Goal: Task Accomplishment & Management: Manage account settings

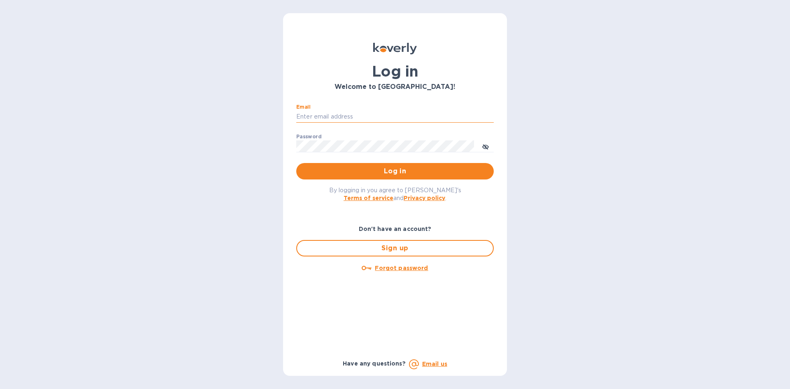
click at [369, 118] on input "Email" at bounding box center [395, 117] width 198 height 12
click at [320, 112] on input "Email" at bounding box center [395, 117] width 198 height 12
click at [534, 205] on div "Log in Welcome to [GEOGRAPHIC_DATA]! Email ​ Password ​ Log in By logging in yo…" at bounding box center [395, 194] width 790 height 389
click at [338, 115] on input "Email" at bounding box center [395, 117] width 198 height 12
type input "[PERSON_NAME][EMAIL_ADDRESS][DOMAIN_NAME]"
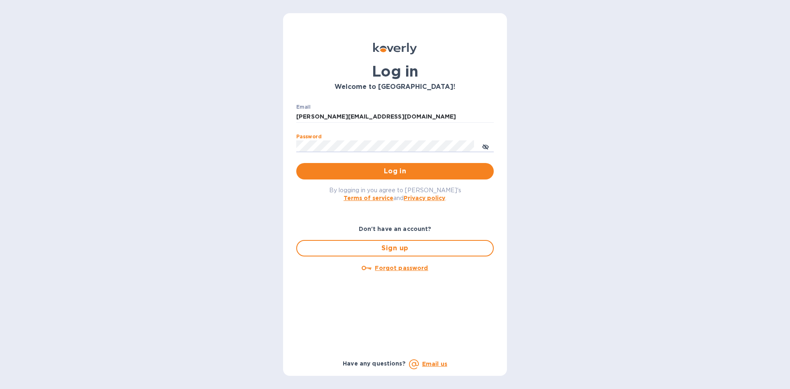
click at [296, 163] on button "Log in" at bounding box center [395, 171] width 198 height 16
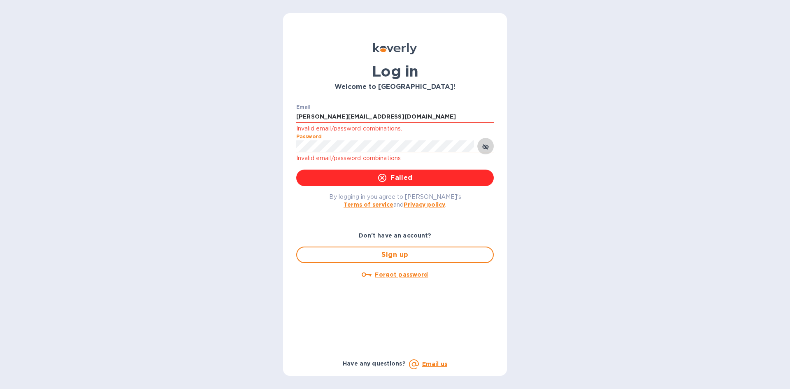
click at [488, 144] on icon "toggle password visibility" at bounding box center [485, 147] width 7 height 7
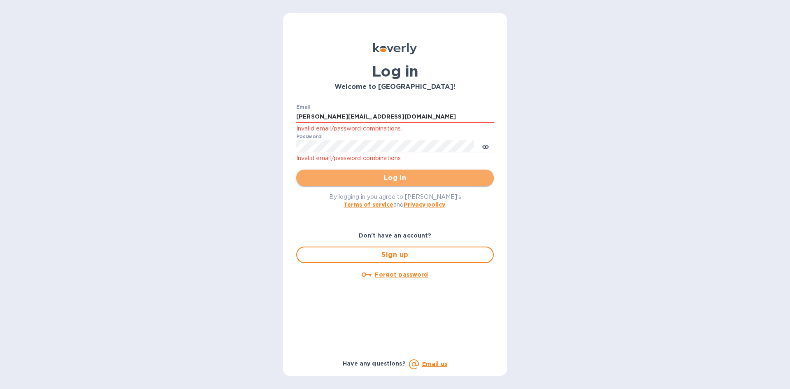
click at [312, 172] on button "Log in" at bounding box center [395, 178] width 198 height 16
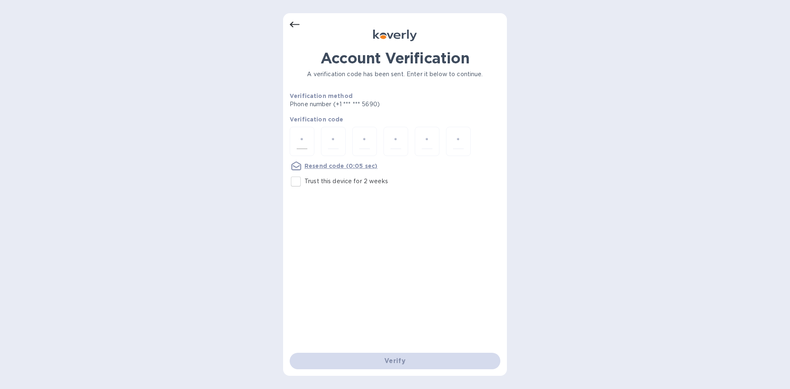
click at [298, 137] on input "number" at bounding box center [302, 141] width 11 height 15
type input "2"
type input "7"
type input "4"
type input "8"
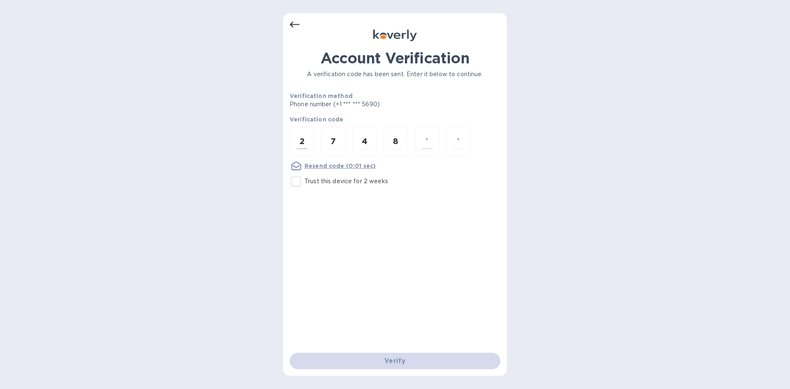
type input "0"
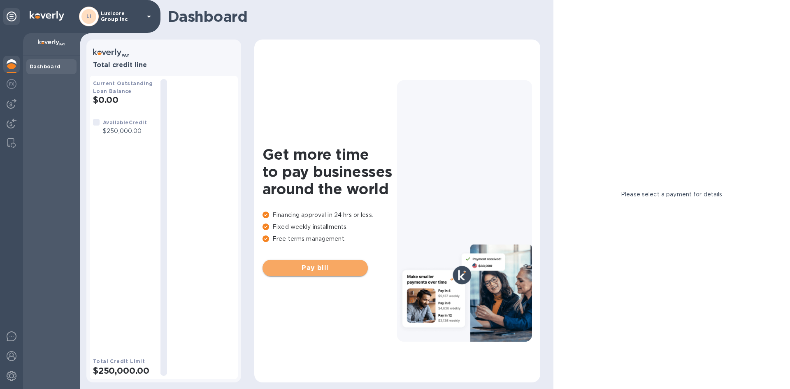
click at [335, 267] on span "Pay bill" at bounding box center [315, 268] width 92 height 10
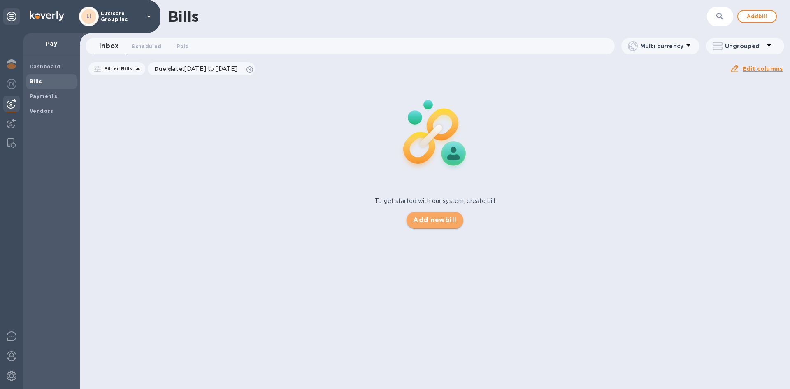
click at [435, 219] on span "Add new bill" at bounding box center [434, 220] width 43 height 10
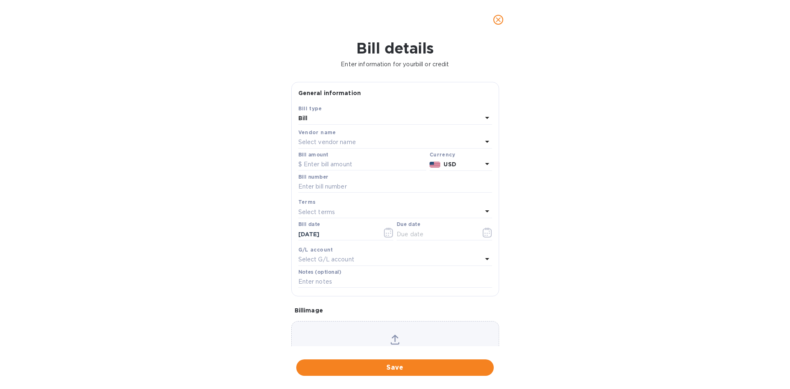
click at [339, 141] on p "Select vendor name" at bounding box center [327, 142] width 58 height 9
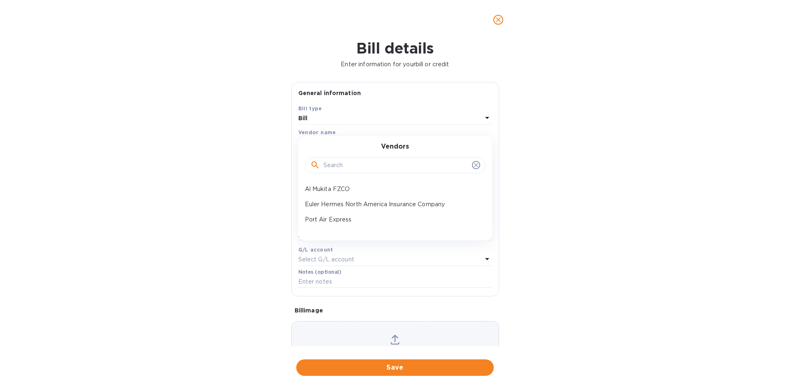
click at [345, 170] on input "text" at bounding box center [396, 165] width 145 height 12
type input "a"
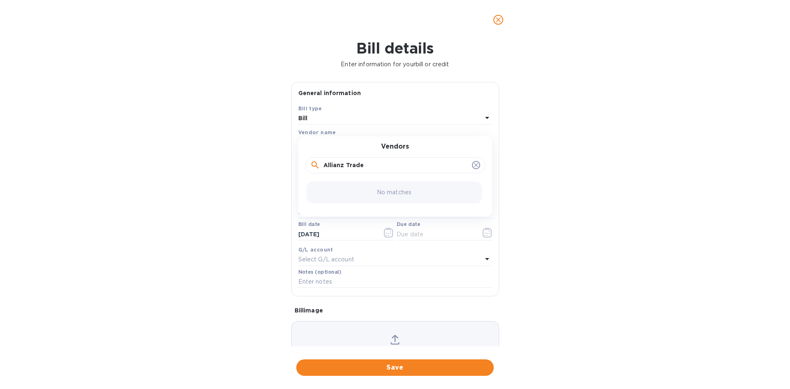
type input "Allianz Trade"
click at [544, 200] on div "Bill details Enter information for your bill or credit General information Save…" at bounding box center [395, 215] width 790 height 350
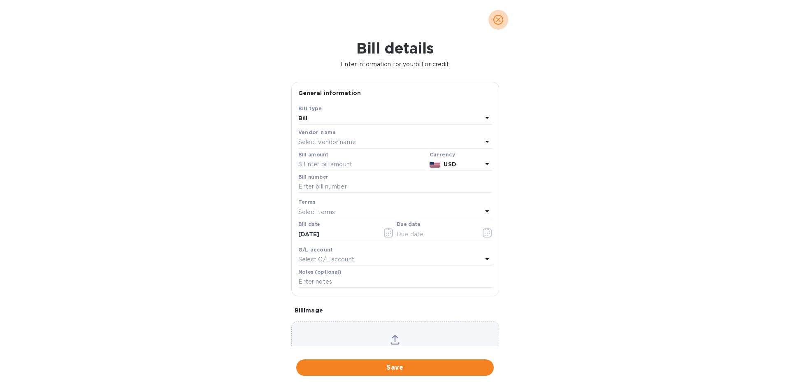
click at [497, 19] on icon "close" at bounding box center [498, 20] width 8 height 8
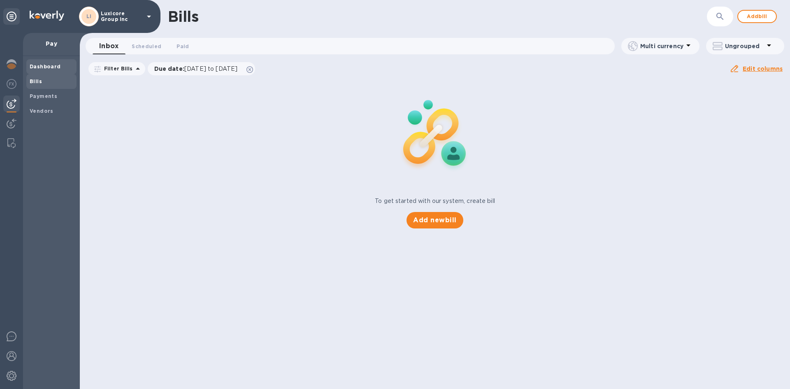
click at [44, 68] on b "Dashboard" at bounding box center [45, 66] width 31 height 6
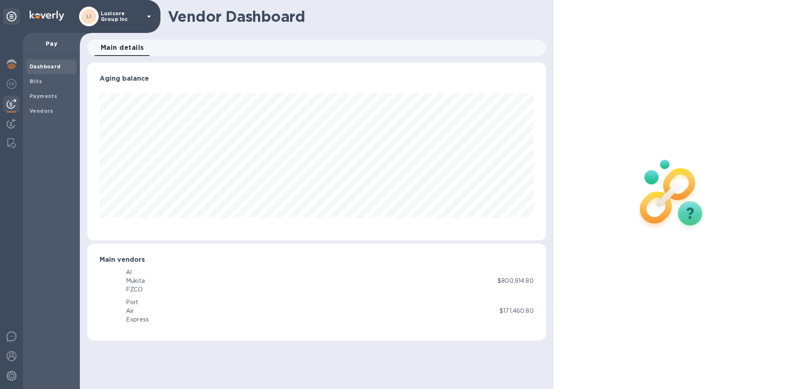
scroll to position [178, 459]
click at [104, 314] on div "PE" at bounding box center [109, 310] width 15 height 15
click at [9, 119] on img at bounding box center [12, 124] width 10 height 10
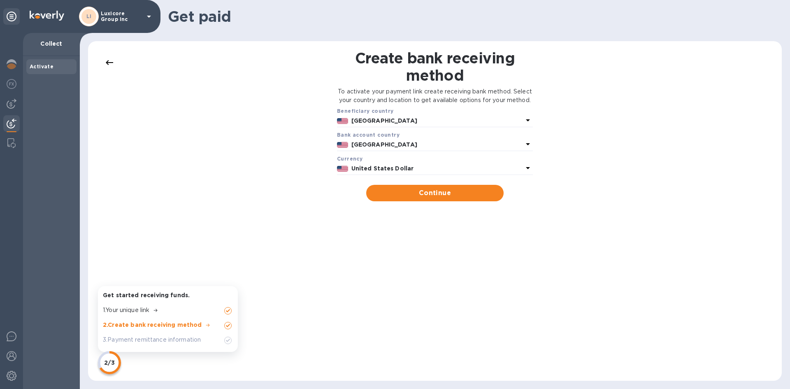
click at [13, 135] on div at bounding box center [11, 211] width 23 height 356
click at [12, 138] on div at bounding box center [11, 143] width 15 height 16
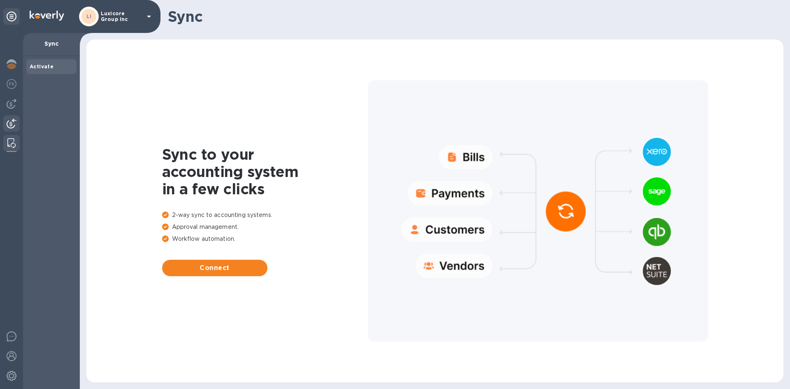
click at [16, 117] on div at bounding box center [11, 124] width 16 height 18
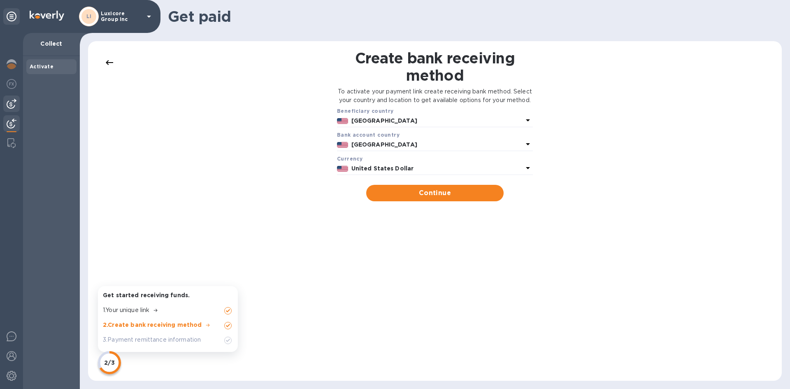
click at [12, 103] on img at bounding box center [12, 104] width 10 height 10
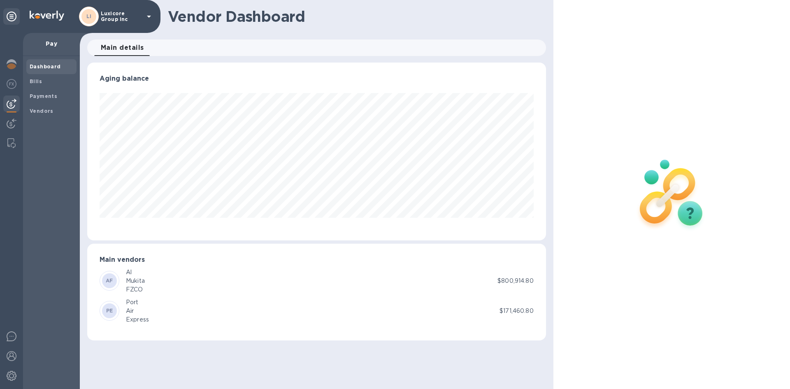
scroll to position [178, 459]
click at [10, 82] on img at bounding box center [12, 84] width 10 height 10
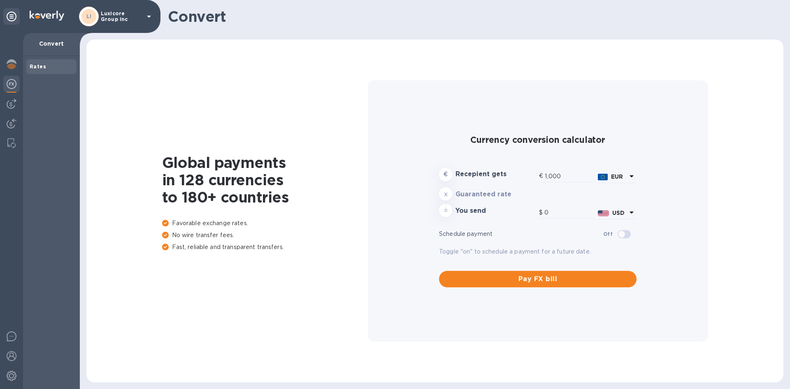
type input "1,179.79"
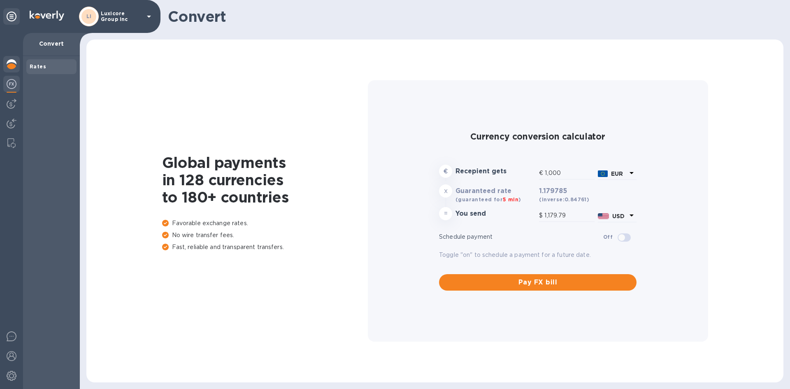
click at [10, 63] on img at bounding box center [12, 64] width 10 height 10
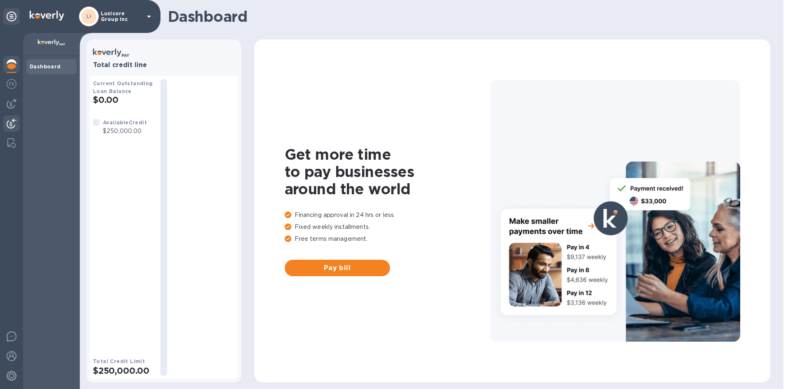
click at [13, 124] on img at bounding box center [12, 124] width 10 height 10
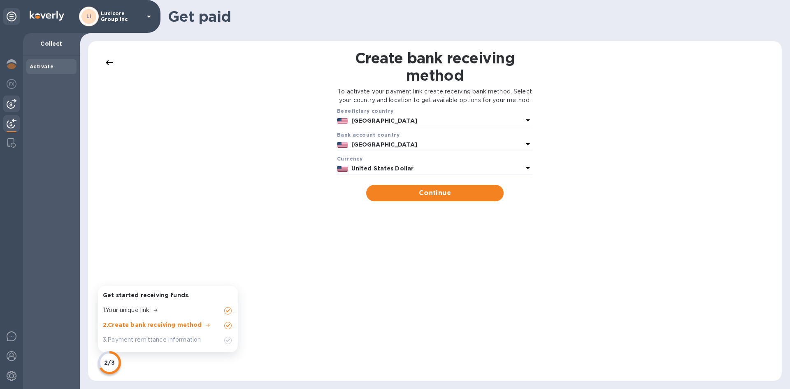
click at [7, 99] on img at bounding box center [12, 104] width 10 height 10
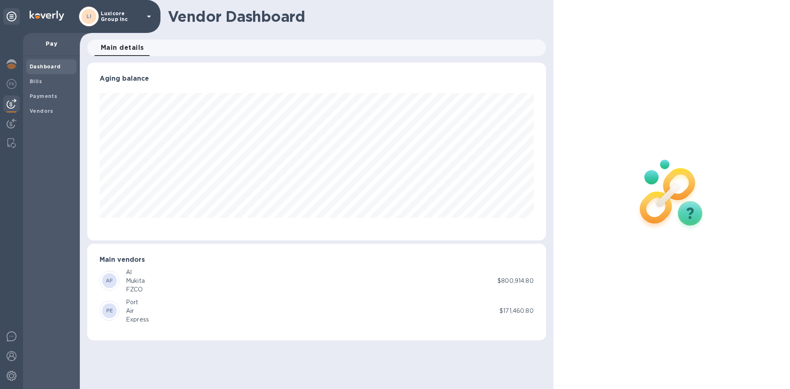
scroll to position [178, 459]
click at [509, 283] on p "$800,914.80" at bounding box center [516, 281] width 36 height 9
click at [118, 285] on div "AF" at bounding box center [110, 281] width 20 height 20
click at [37, 73] on div "Dashboard" at bounding box center [51, 66] width 50 height 15
click at [35, 77] on span "Bills" at bounding box center [36, 81] width 12 height 8
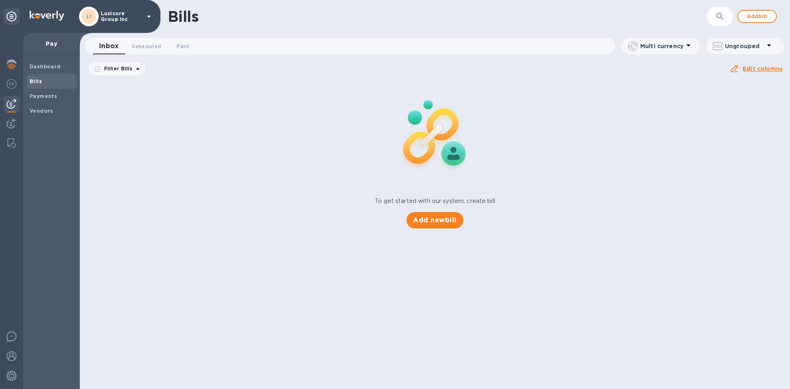
click at [0, 0] on icon at bounding box center [0, 0] width 0 height 0
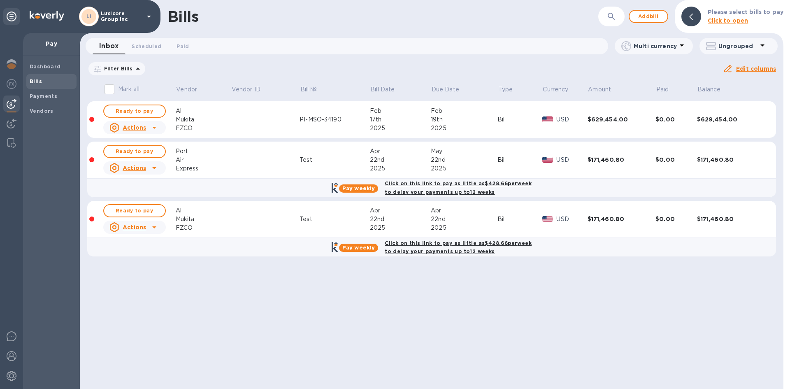
click at [217, 159] on div "Air" at bounding box center [204, 160] width 56 height 9
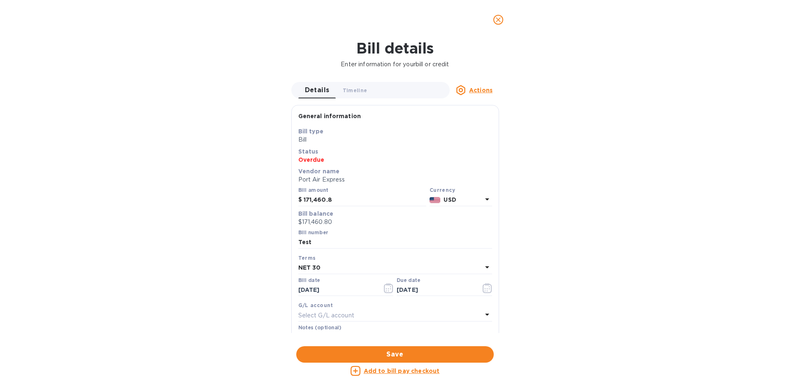
click at [496, 22] on icon "close" at bounding box center [498, 20] width 8 height 8
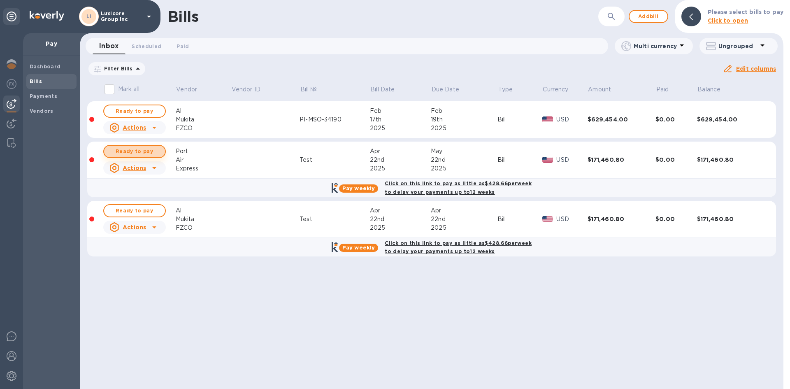
click at [145, 150] on span "Ready to pay" at bounding box center [135, 152] width 48 height 10
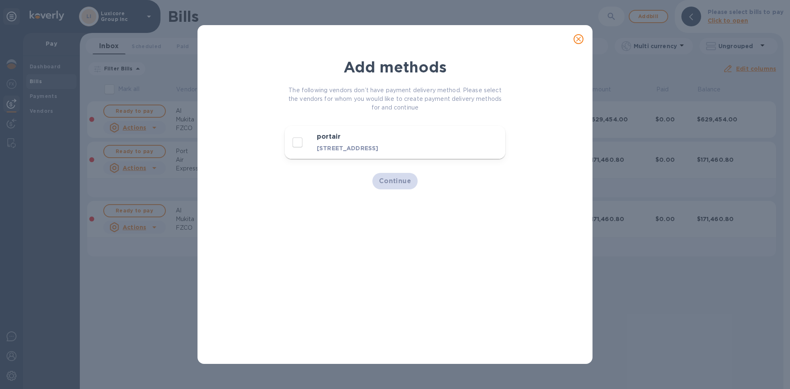
click at [327, 143] on div "1126 55th Street, Brooklyn, NY 11219 US" at bounding box center [381, 148] width 133 height 12
checkbox input "true"
click at [396, 186] on span "Continue" at bounding box center [395, 181] width 33 height 10
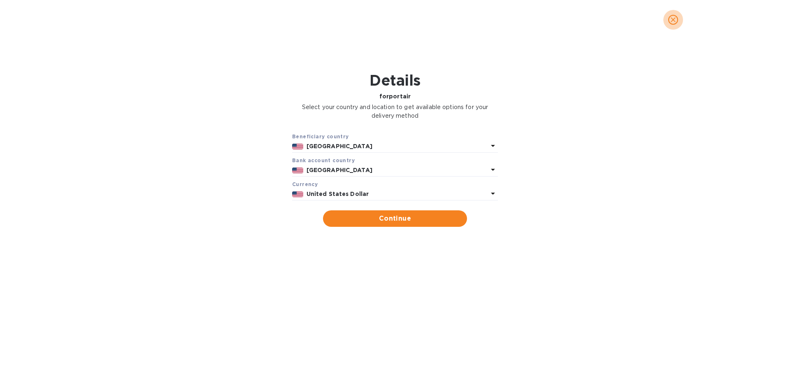
click at [672, 21] on icon "close" at bounding box center [673, 19] width 5 height 5
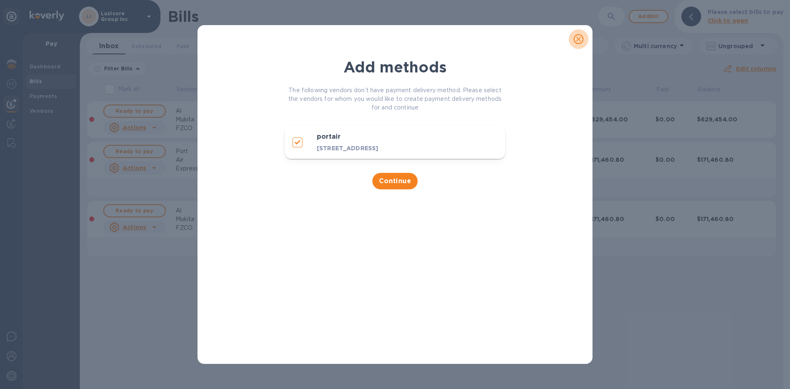
click at [582, 42] on icon "close" at bounding box center [579, 39] width 8 height 8
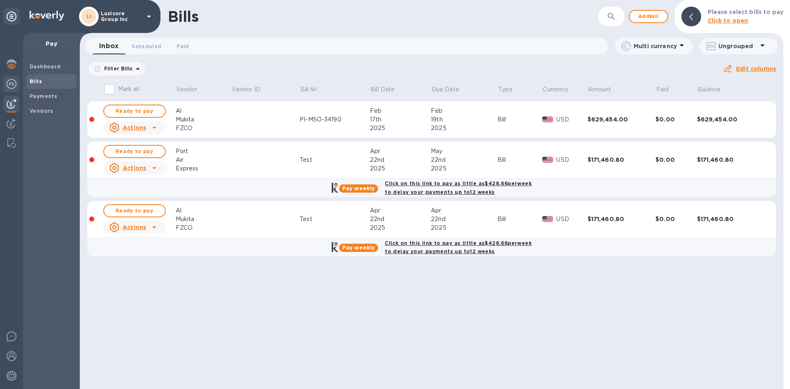
click at [7, 82] on img at bounding box center [12, 84] width 10 height 10
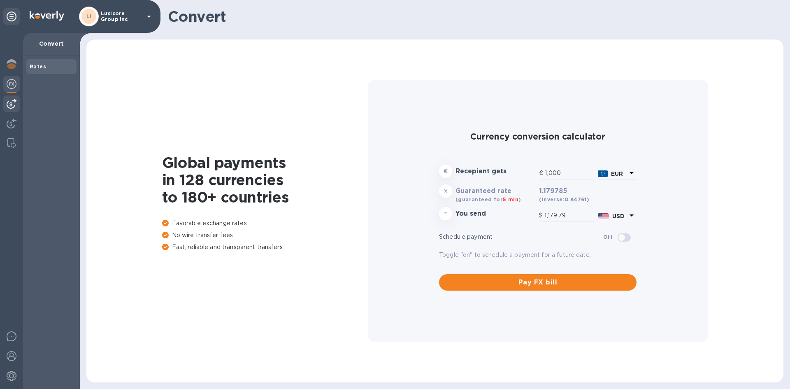
click at [8, 103] on img at bounding box center [12, 104] width 10 height 10
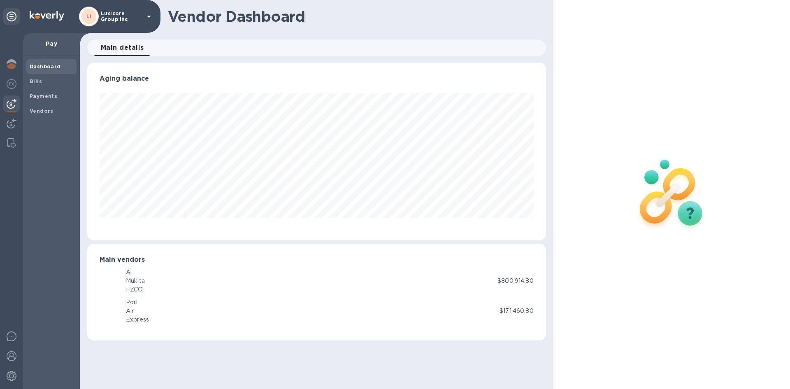
scroll to position [178, 459]
click at [9, 80] on img at bounding box center [12, 84] width 10 height 10
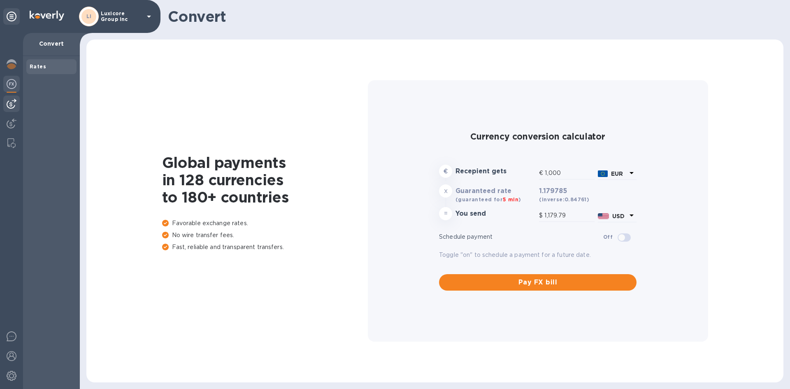
click at [11, 99] on img at bounding box center [12, 104] width 10 height 10
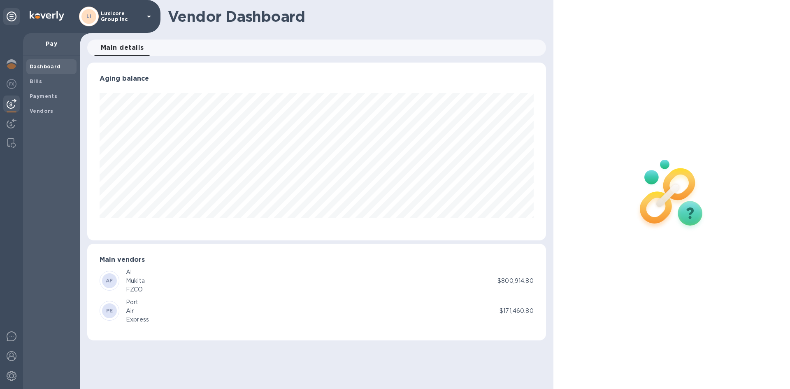
scroll to position [178, 459]
click at [12, 86] on img at bounding box center [12, 84] width 10 height 10
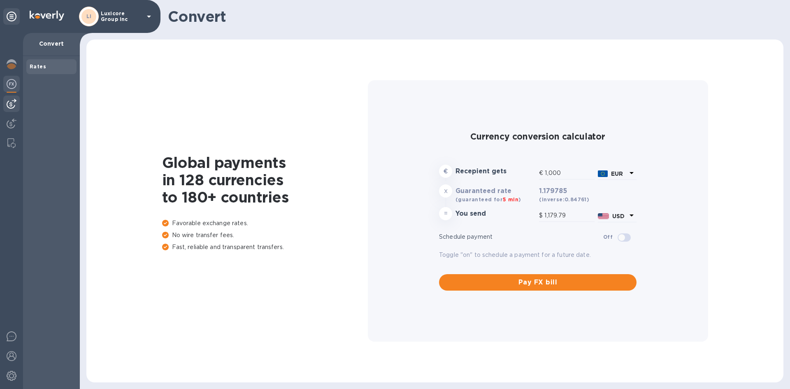
click at [11, 101] on img at bounding box center [12, 104] width 10 height 10
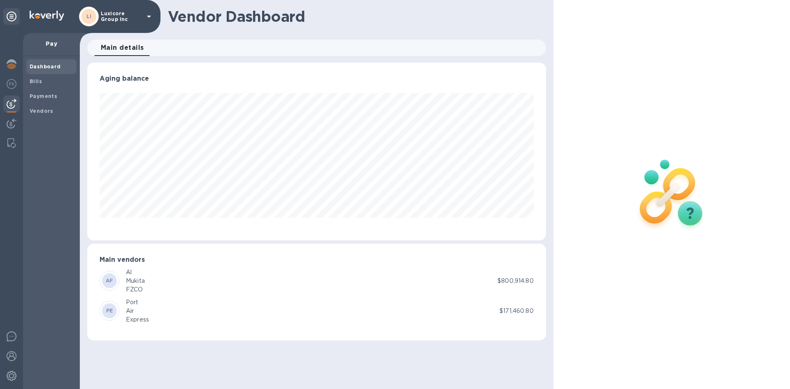
scroll to position [178, 459]
click at [40, 83] on b "Bills" at bounding box center [36, 81] width 12 height 6
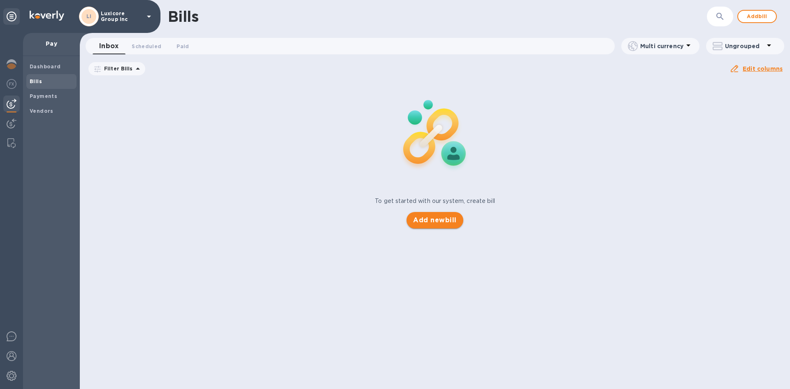
click at [453, 220] on span "Add new bill" at bounding box center [434, 220] width 43 height 10
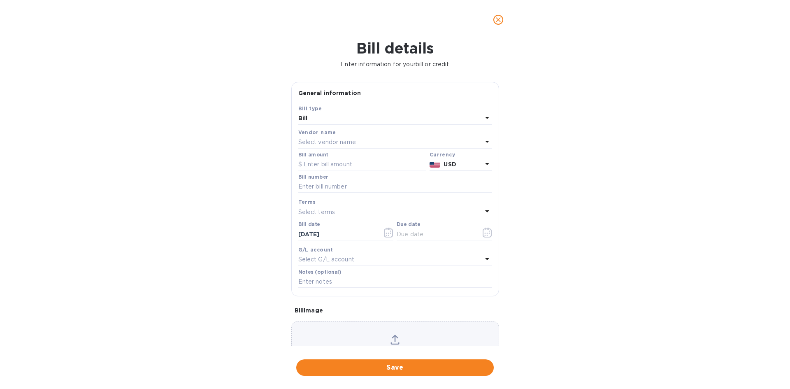
click at [335, 133] on div "Vendor name" at bounding box center [395, 132] width 194 height 9
click at [347, 144] on p "Select vendor name" at bounding box center [327, 142] width 58 height 9
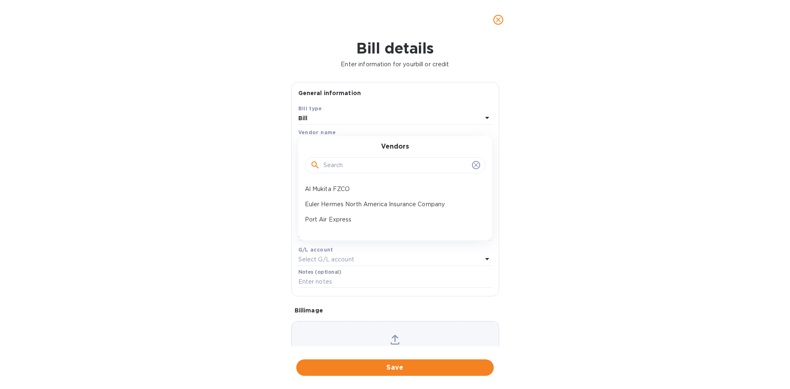
click at [437, 170] on input "text" at bounding box center [396, 165] width 145 height 12
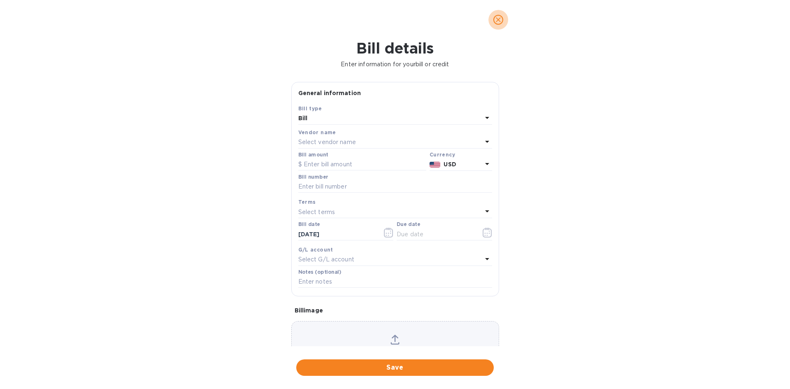
click at [496, 19] on icon "close" at bounding box center [498, 20] width 8 height 8
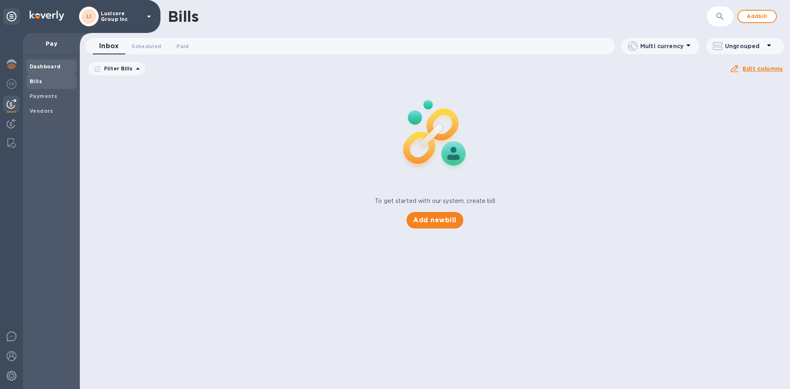
click at [48, 65] on b "Dashboard" at bounding box center [45, 66] width 31 height 6
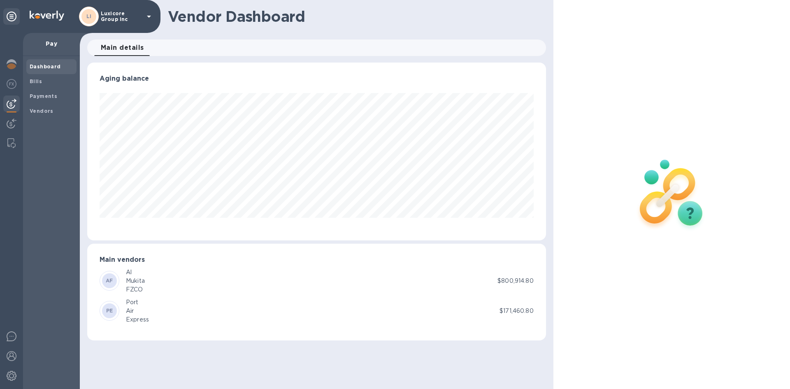
scroll to position [178, 459]
click at [55, 108] on span "Vendors" at bounding box center [52, 111] width 44 height 8
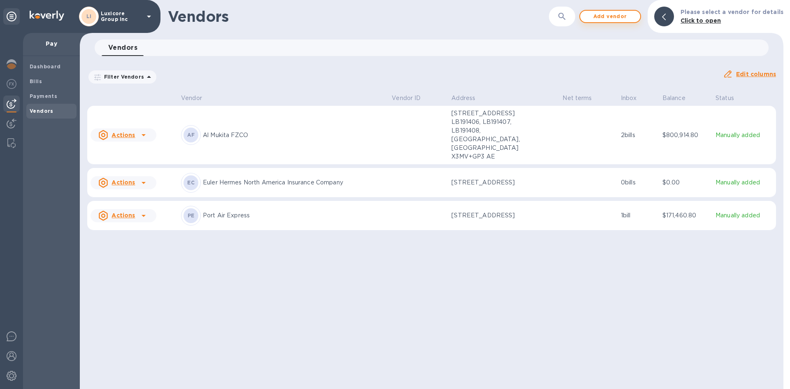
click at [618, 15] on span "Add vendor" at bounding box center [610, 17] width 47 height 10
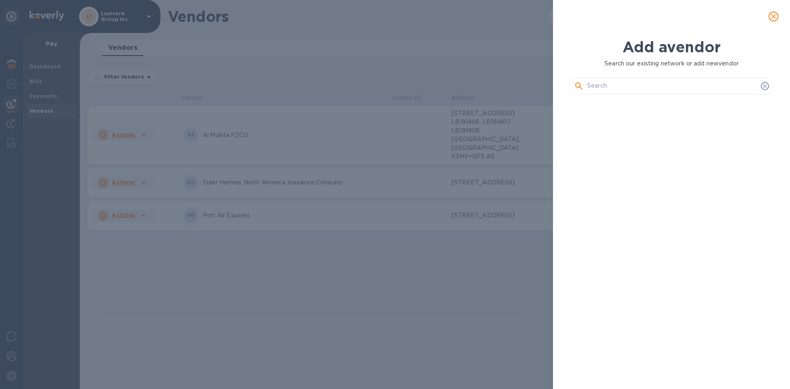
scroll to position [260, 209]
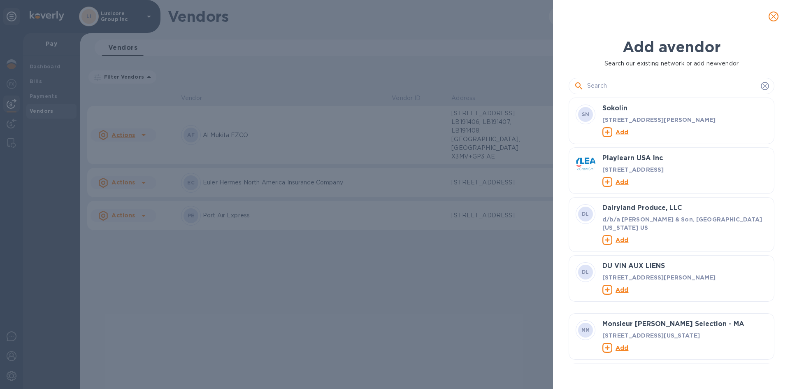
click at [615, 83] on input "text" at bounding box center [672, 86] width 170 height 12
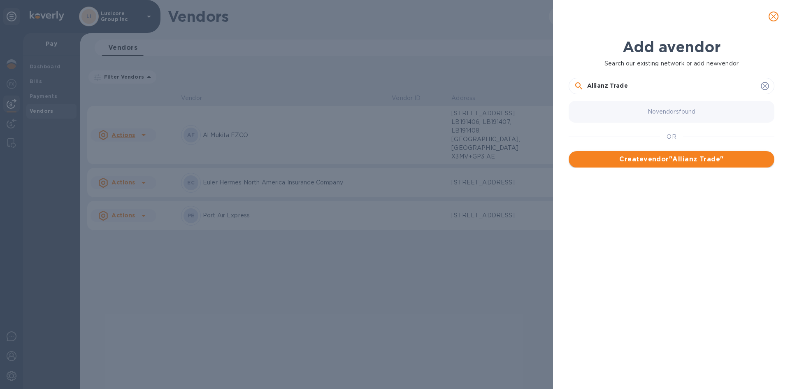
type input "Allianz Trade"
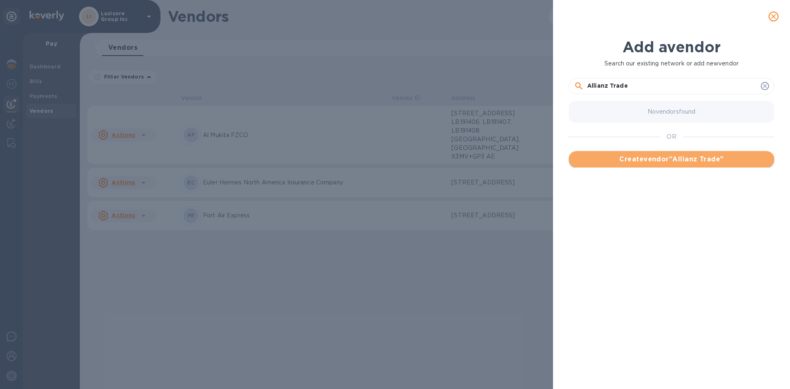
click at [658, 158] on span "Create vendor " Allianz Trade "" at bounding box center [672, 159] width 193 height 10
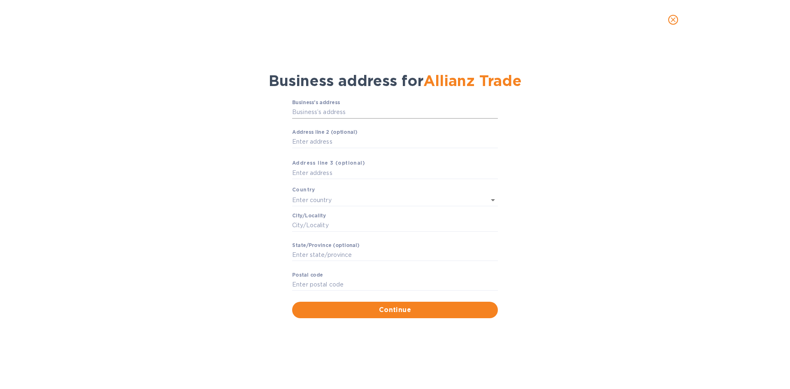
click at [336, 111] on input "Business’s аddress" at bounding box center [395, 112] width 206 height 12
click at [345, 112] on input "Business’s аddress" at bounding box center [395, 112] width 206 height 12
paste input "100 International Drive, 22nd Floor"
type input "100 International Drive"
type input "United States"
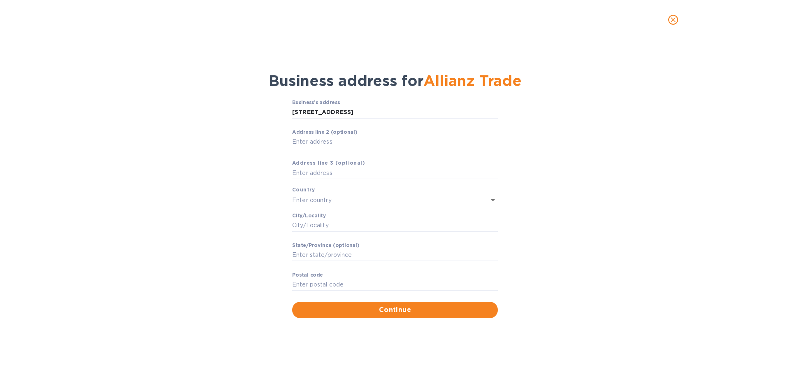
type input "Baltimore"
type input "MD"
type input "21202"
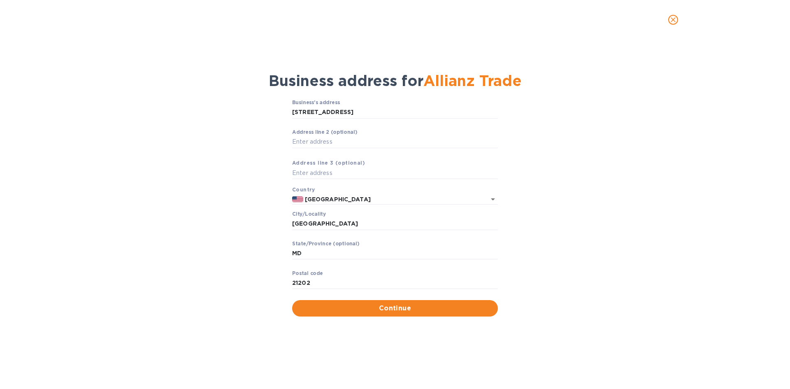
click at [406, 133] on div "Аddress line 2 (optional) ​" at bounding box center [395, 144] width 206 height 30
click at [392, 309] on span "Continue" at bounding box center [395, 308] width 193 height 10
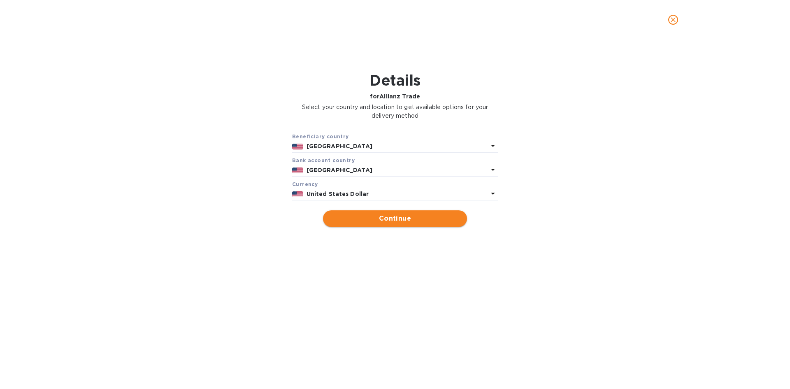
click at [394, 219] on span "Continue" at bounding box center [395, 219] width 131 height 10
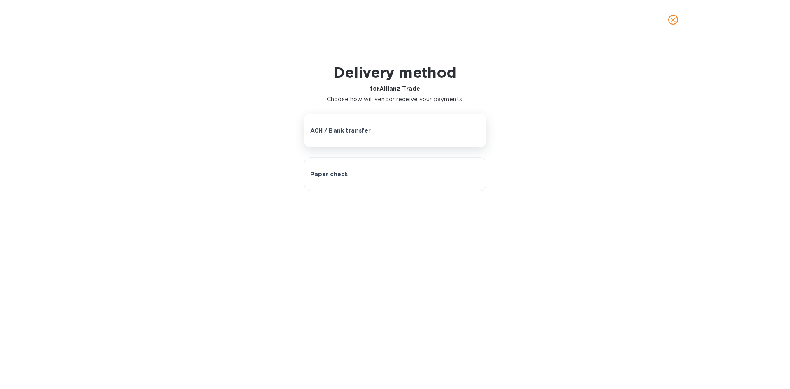
click at [396, 137] on button "ACH / Bank transfer" at bounding box center [395, 131] width 182 height 34
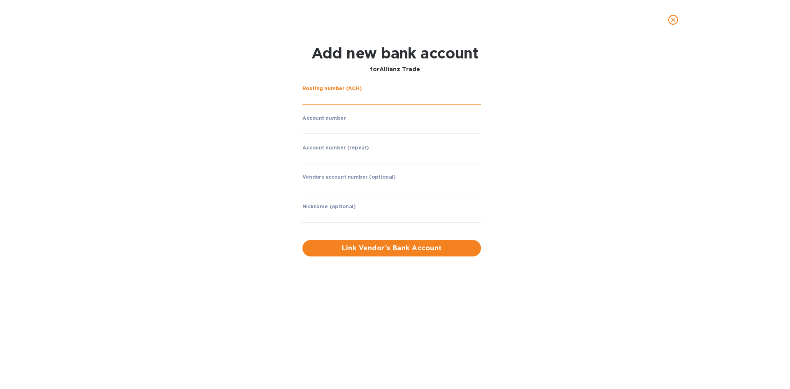
click at [362, 100] on input "string" at bounding box center [392, 98] width 179 height 12
click at [394, 136] on p "​" at bounding box center [392, 139] width 179 height 9
click at [397, 130] on input "string" at bounding box center [392, 128] width 179 height 12
type input "550235868"
click at [348, 163] on input "string" at bounding box center [392, 157] width 179 height 12
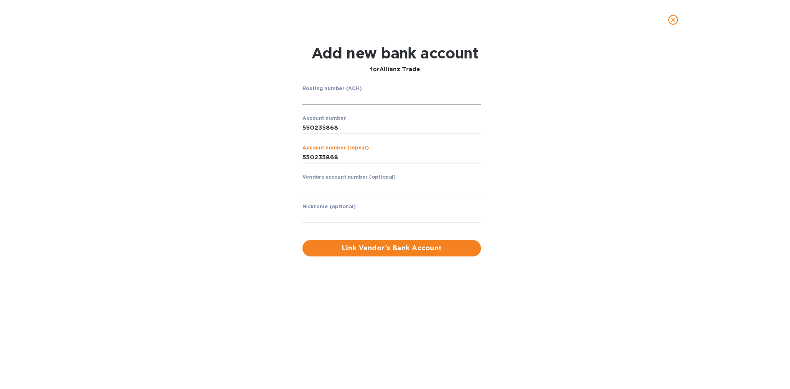
type input "550235868"
click at [380, 96] on input "string" at bounding box center [392, 98] width 179 height 12
type input "021000021"
click at [357, 215] on input "text" at bounding box center [392, 216] width 179 height 12
drag, startPoint x: 339, startPoint y: 126, endPoint x: 265, endPoint y: 125, distance: 74.1
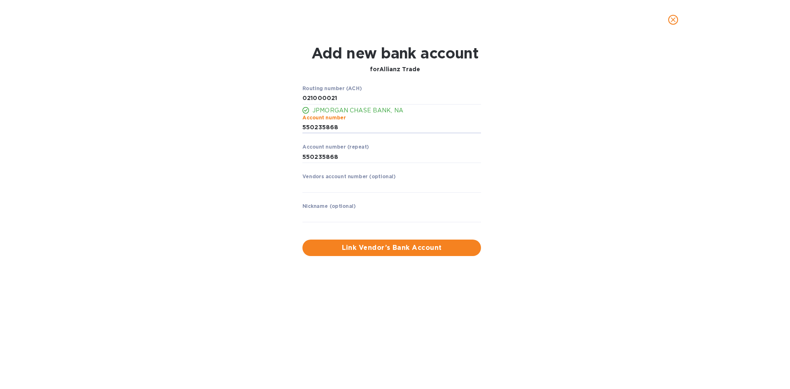
click at [266, 123] on div "Routing number (ACH) JPMORGAN CHASE BANK, NA Account number ​ Account number (r…" at bounding box center [395, 171] width 513 height 180
drag, startPoint x: 352, startPoint y: 155, endPoint x: 195, endPoint y: 158, distance: 157.3
click at [195, 158] on div "Routing number (ACH) JPMORGAN CHASE BANK, NA Account number ​ Account number (r…" at bounding box center [395, 171] width 513 height 180
drag, startPoint x: 336, startPoint y: 98, endPoint x: 273, endPoint y: 97, distance: 63.0
click at [273, 97] on div "Routing number (ACH) JPMORGAN CHASE BANK, NA Account number ​ Account number (r…" at bounding box center [395, 171] width 513 height 180
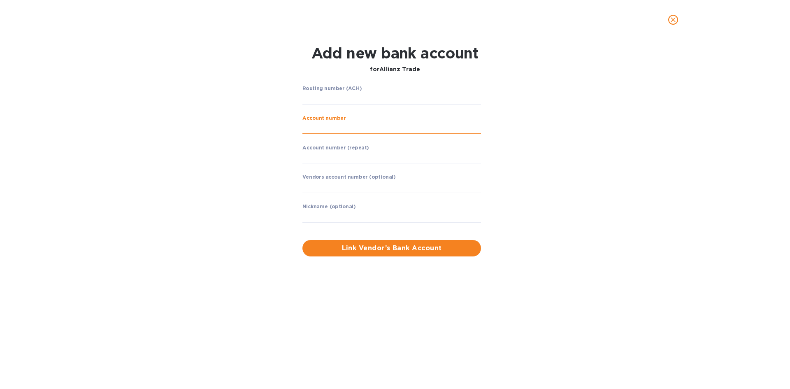
click at [354, 122] on input "string" at bounding box center [392, 128] width 179 height 12
type input "4121796619"
click at [336, 156] on input "string" at bounding box center [392, 157] width 179 height 12
type input "4121796619"
click at [336, 103] on input "string" at bounding box center [392, 98] width 179 height 12
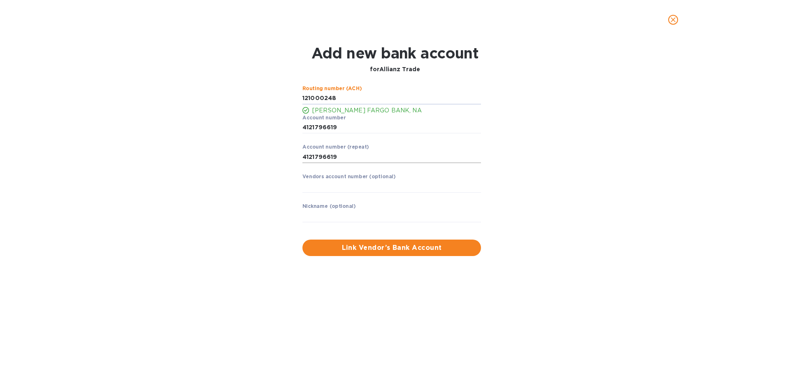
type input "121000248"
click at [317, 158] on input "string" at bounding box center [392, 157] width 179 height 12
click at [332, 176] on label "Vendors account number (optional)" at bounding box center [349, 177] width 93 height 5
click at [340, 184] on input "text" at bounding box center [392, 186] width 179 height 12
click at [348, 209] on label "Nickname (optional)" at bounding box center [330, 206] width 54 height 5
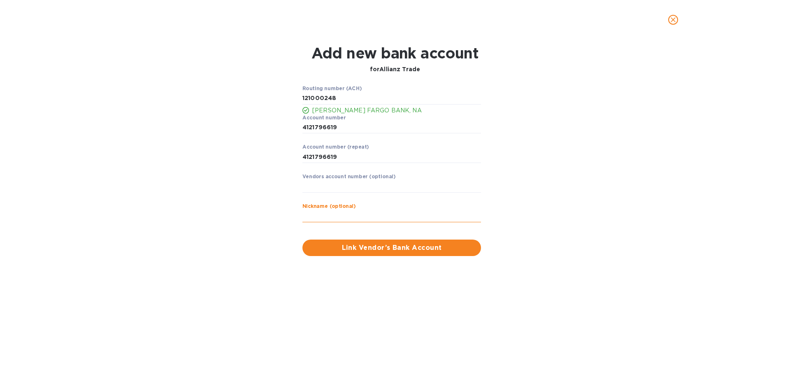
click at [349, 213] on input "text" at bounding box center [392, 216] width 179 height 12
type input "Allianz"
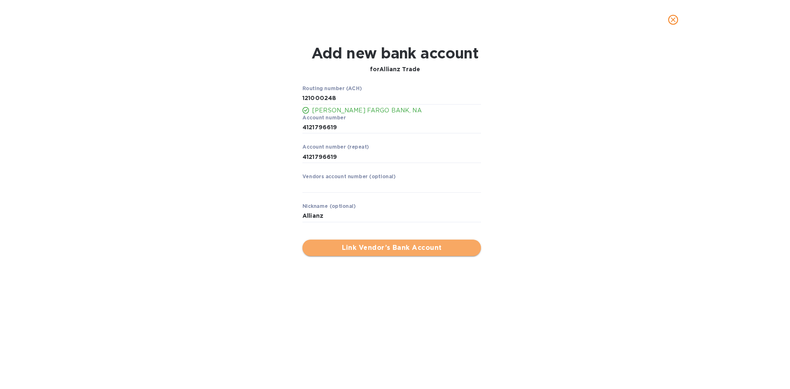
click at [408, 242] on button "Link Vendor’s Bank Account" at bounding box center [392, 248] width 179 height 16
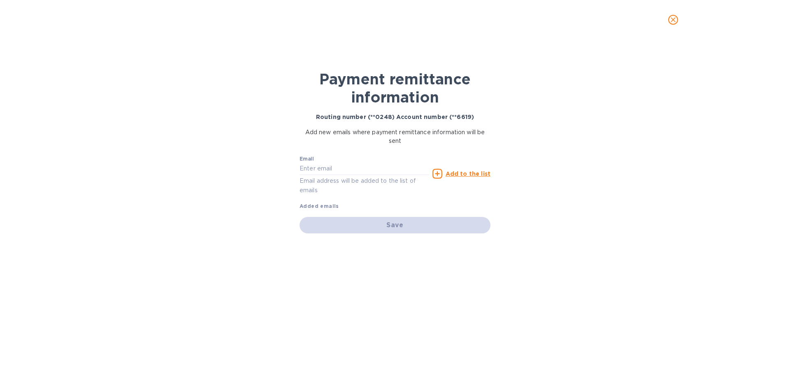
click at [370, 175] on div "Email Email address will be added to the list of emails" at bounding box center [365, 175] width 130 height 39
click at [373, 168] on input "text" at bounding box center [365, 169] width 130 height 12
paste input "NAAccountReceivable@amer.allianz-trade.com"
type input "NAAccountReceivable@amer.allianz-trade.com"
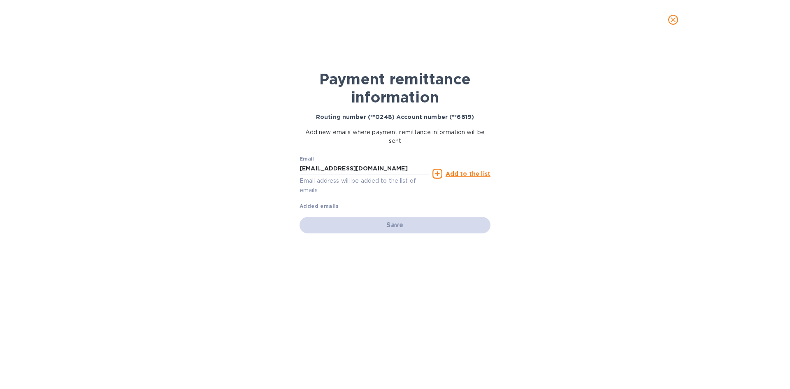
click at [468, 202] on div "Email NAAccountReceivable@amer.allianz-trade.com Email address will be added to…" at bounding box center [395, 181] width 191 height 58
click at [378, 224] on div "Save" at bounding box center [395, 225] width 191 height 16
click at [378, 180] on p "Email address will be added to the list of emails" at bounding box center [365, 185] width 130 height 19
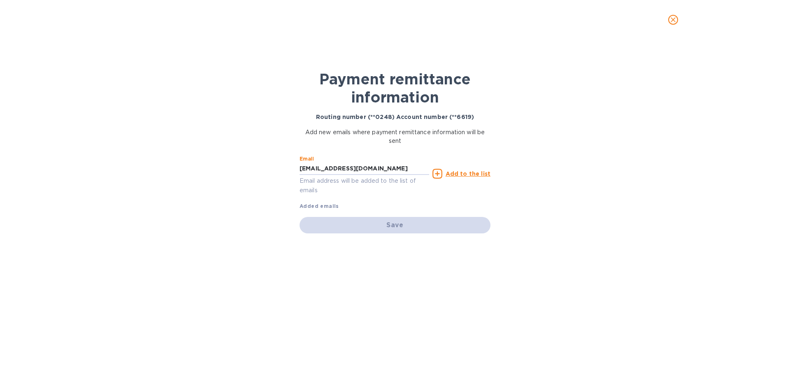
drag, startPoint x: 301, startPoint y: 168, endPoint x: 535, endPoint y: 155, distance: 234.6
click at [546, 180] on div "Payment remittance information Routing number (**0248) Account number (**6619) …" at bounding box center [395, 215] width 790 height 350
click at [454, 172] on u "Add to the list" at bounding box center [468, 173] width 45 height 7
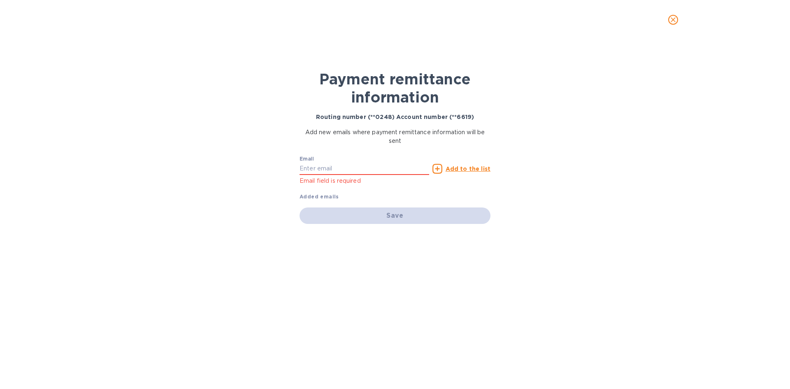
click at [439, 170] on icon at bounding box center [438, 169] width 10 height 10
click at [394, 161] on div "Email Email field is required" at bounding box center [365, 171] width 130 height 30
click at [370, 170] on input "text" at bounding box center [365, 169] width 130 height 12
paste input "NAAccountReceivable@amer.allianz-trade.com"
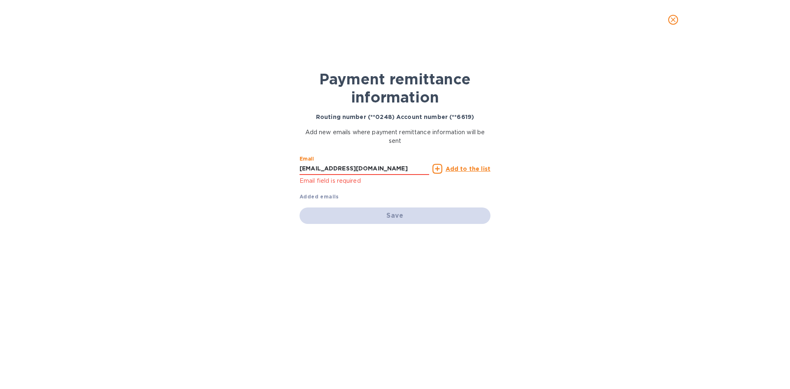
type input "NAAccountReceivable@amer.allianz-trade.com"
click at [465, 168] on u "Add to the list" at bounding box center [468, 168] width 45 height 7
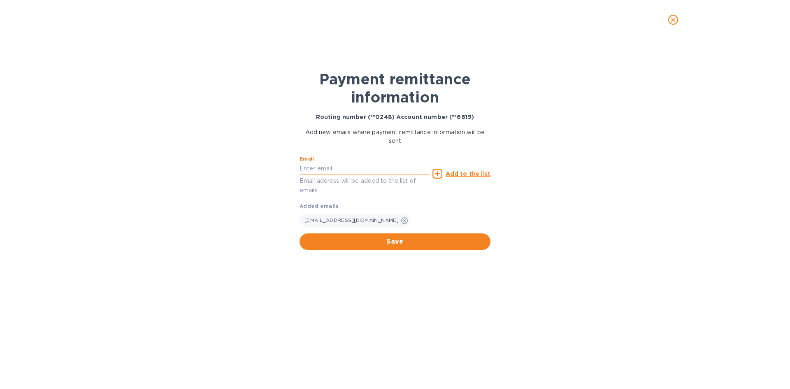
click at [316, 168] on input "text" at bounding box center [365, 169] width 130 height 12
click at [373, 167] on input "text" at bounding box center [365, 169] width 130 height 12
paste input "megan@igatradecredit.com"
type input "megan@igatradecredit.com"
click at [454, 170] on u "Add to the list" at bounding box center [468, 173] width 45 height 7
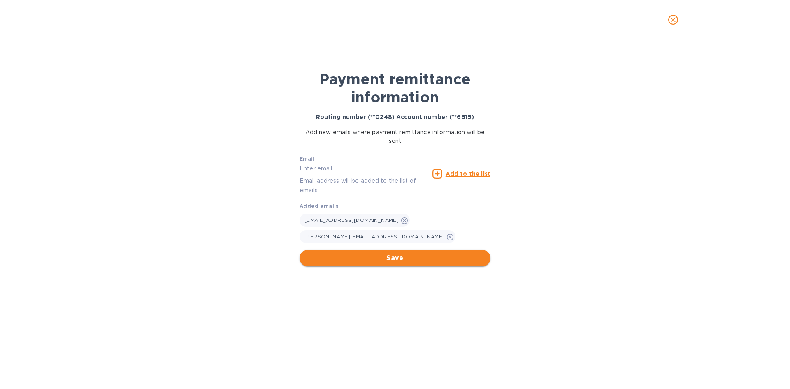
click at [420, 257] on span "Save" at bounding box center [395, 258] width 178 height 10
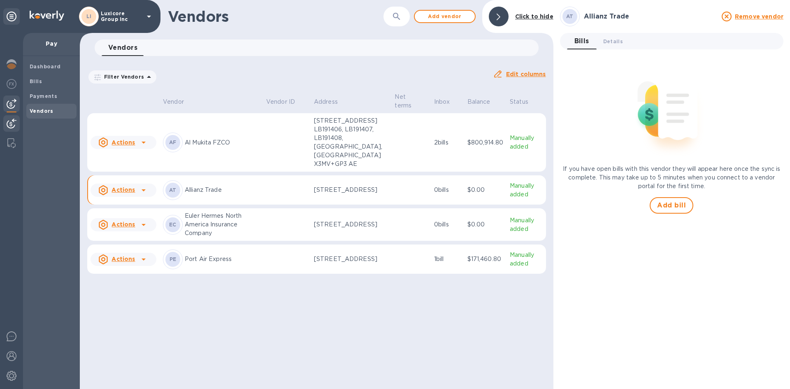
click at [10, 125] on img at bounding box center [12, 124] width 10 height 10
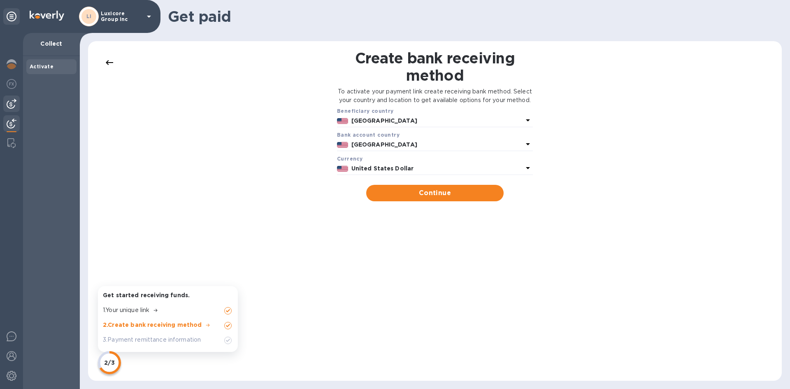
click at [11, 97] on div at bounding box center [11, 104] width 16 height 16
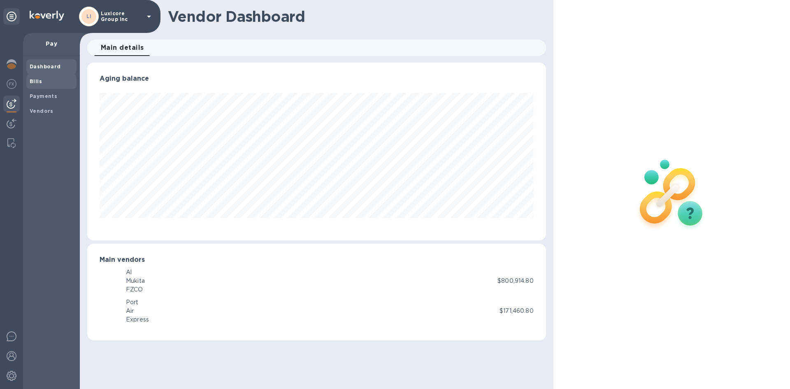
scroll to position [178, 459]
click at [39, 80] on b "Bills" at bounding box center [36, 81] width 12 height 6
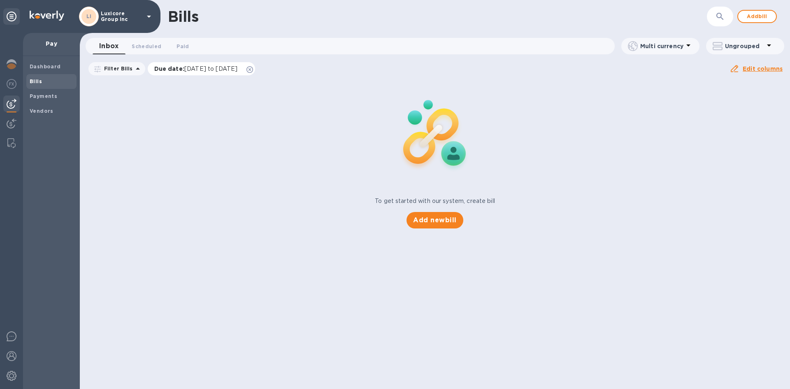
click at [253, 70] on icon at bounding box center [250, 69] width 7 height 7
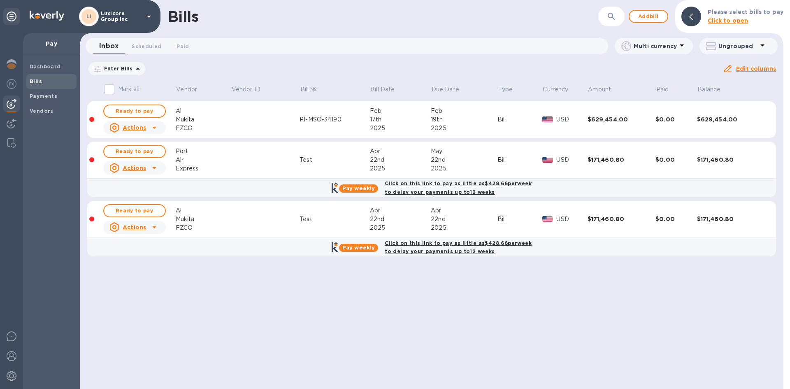
click at [133, 69] on icon at bounding box center [138, 69] width 10 height 10
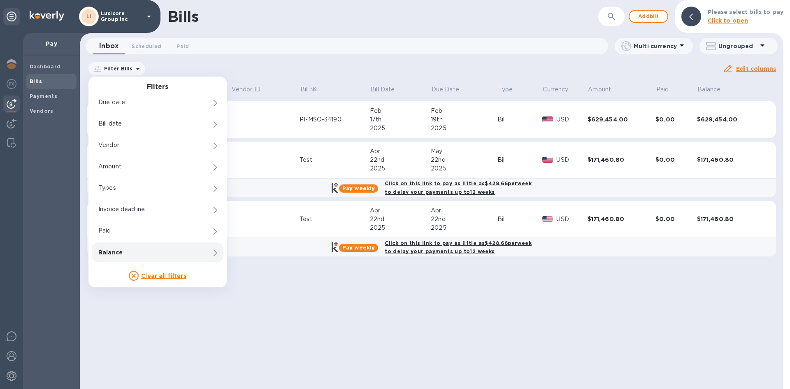
click at [169, 274] on u "Clear all filters" at bounding box center [163, 276] width 45 height 7
click at [389, 300] on div "Bills ​ Add bill Please select bills to pay Click to open Inbox 0 Scheduled 0 P…" at bounding box center [432, 194] width 704 height 389
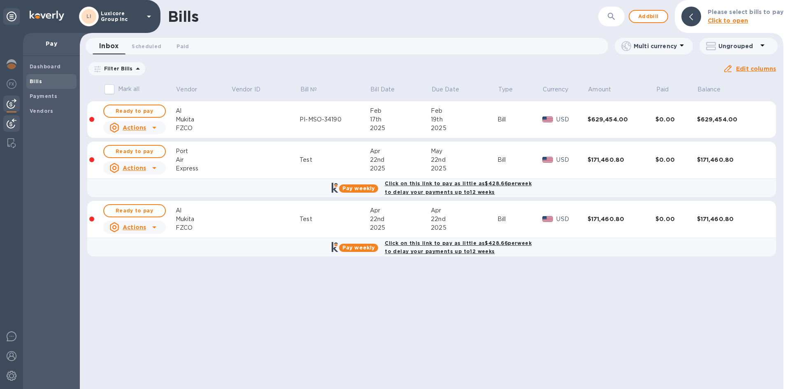
click at [7, 124] on img at bounding box center [12, 124] width 10 height 10
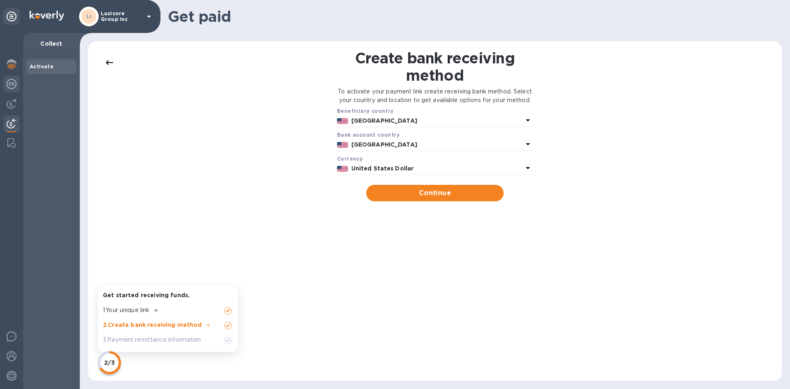
click at [5, 84] on div at bounding box center [11, 85] width 16 height 18
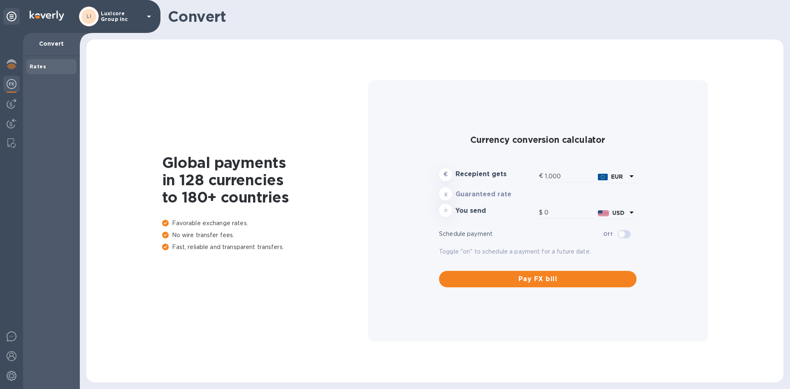
type input "1,179.79"
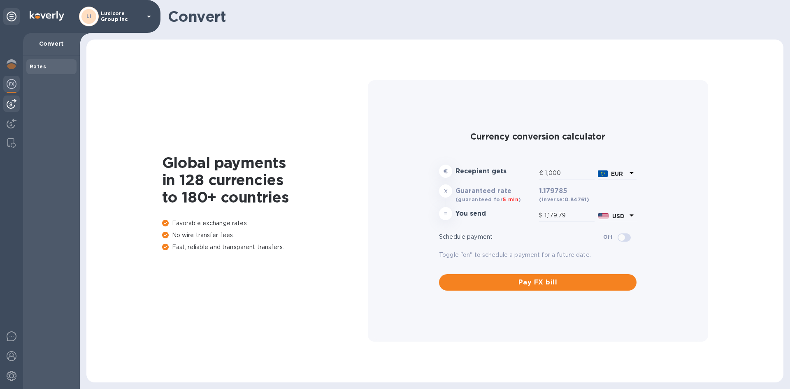
click at [11, 102] on img at bounding box center [12, 104] width 10 height 10
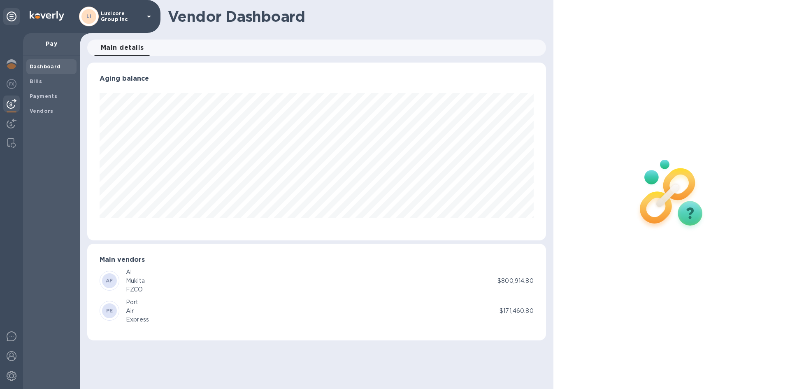
scroll to position [178, 459]
click at [40, 112] on b "Vendors" at bounding box center [42, 111] width 24 height 6
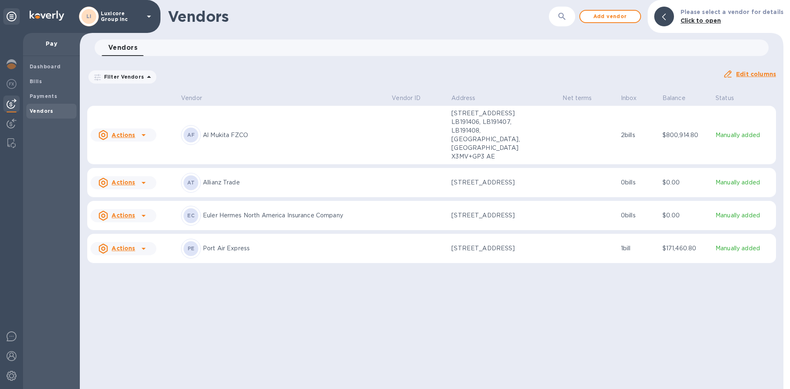
click at [146, 178] on icon at bounding box center [144, 183] width 10 height 10
click at [151, 203] on div "Add new bill" at bounding box center [133, 199] width 42 height 13
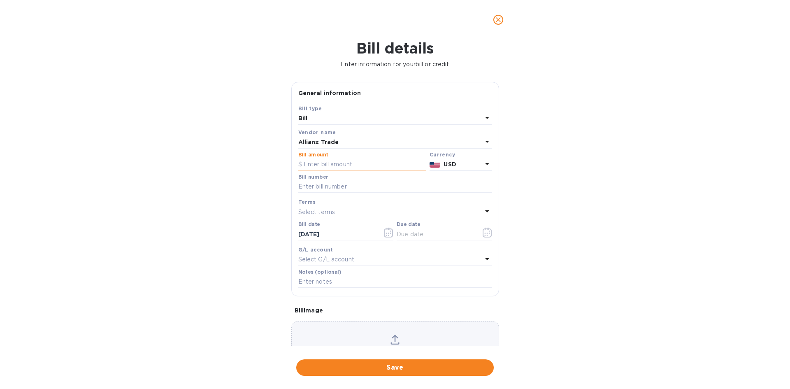
click at [339, 167] on input "text" at bounding box center [362, 164] width 128 height 12
type input "4,149.18"
click at [338, 185] on input "text" at bounding box center [395, 187] width 194 height 12
paste input "USp0149170"
type input "USp0149170"
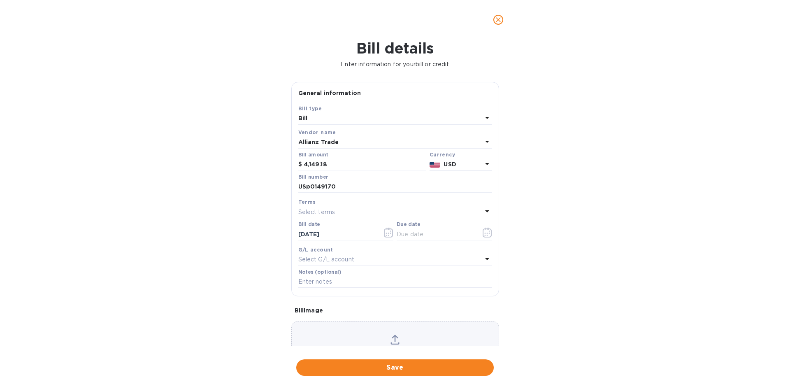
click at [349, 218] on div "Terms Select terms" at bounding box center [395, 208] width 194 height 21
click at [421, 232] on input "text" at bounding box center [436, 234] width 78 height 12
click at [389, 231] on icon "button" at bounding box center [388, 233] width 9 height 10
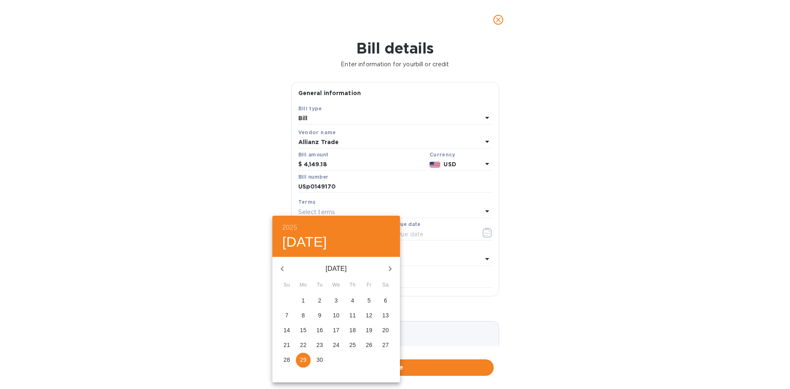
click at [284, 270] on icon "button" at bounding box center [282, 269] width 10 height 10
click at [334, 326] on p "16" at bounding box center [336, 330] width 7 height 8
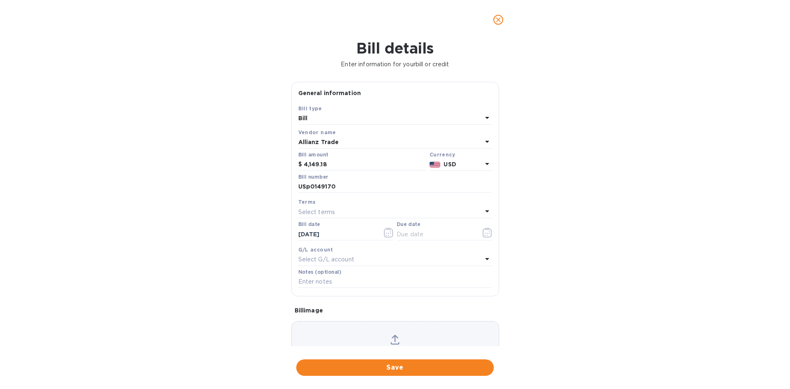
type input "07/16/2025"
click at [483, 228] on icon "button" at bounding box center [487, 233] width 9 height 10
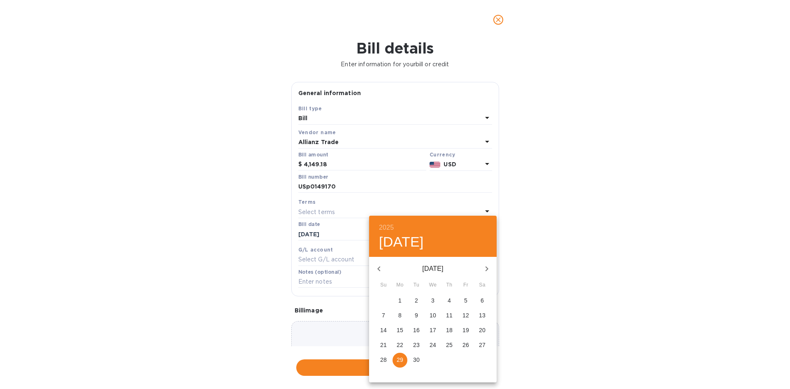
click at [404, 362] on span "29" at bounding box center [400, 360] width 15 height 8
type input "09/29/2025"
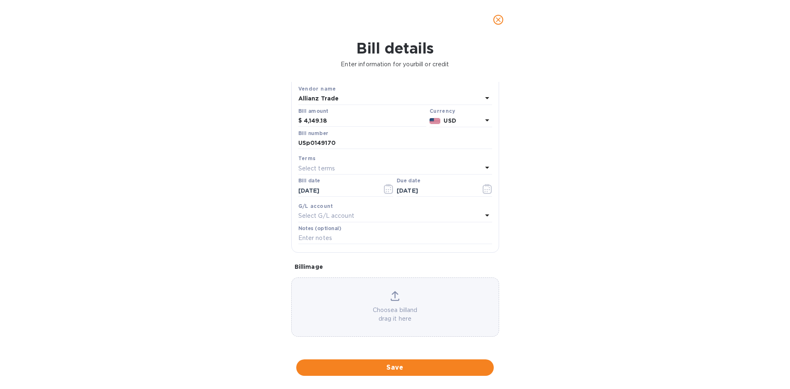
scroll to position [44, 0]
click at [369, 217] on div "Select G/L account" at bounding box center [390, 216] width 184 height 12
click at [531, 272] on div "Bill details Enter information for your bill or credit General information Save…" at bounding box center [395, 215] width 790 height 350
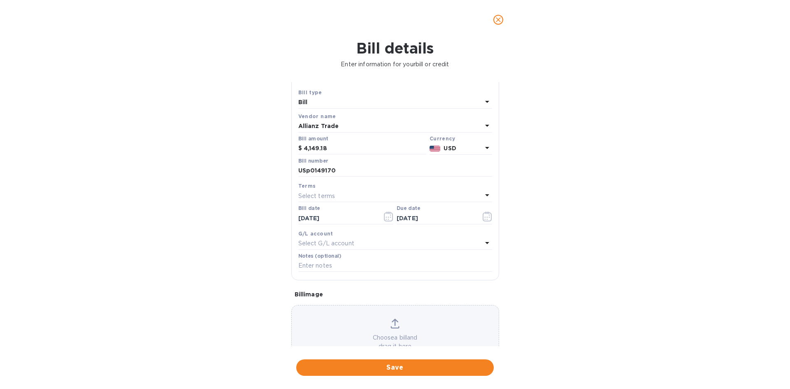
scroll to position [3, 0]
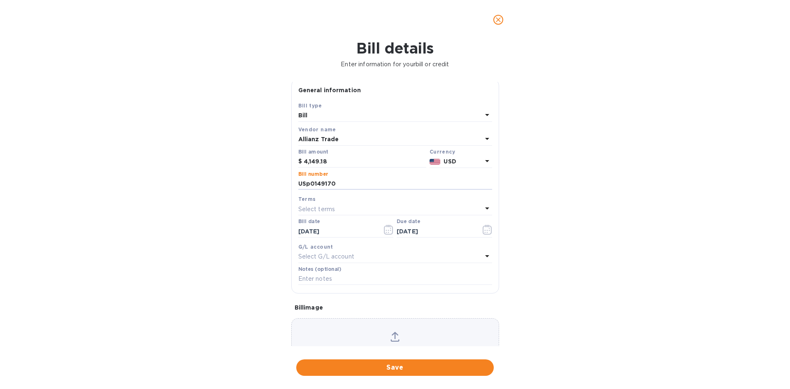
drag, startPoint x: 360, startPoint y: 188, endPoint x: 282, endPoint y: 182, distance: 78.1
click at [282, 182] on div "Bill details Enter information for your bill or credit General information Save…" at bounding box center [395, 215] width 790 height 350
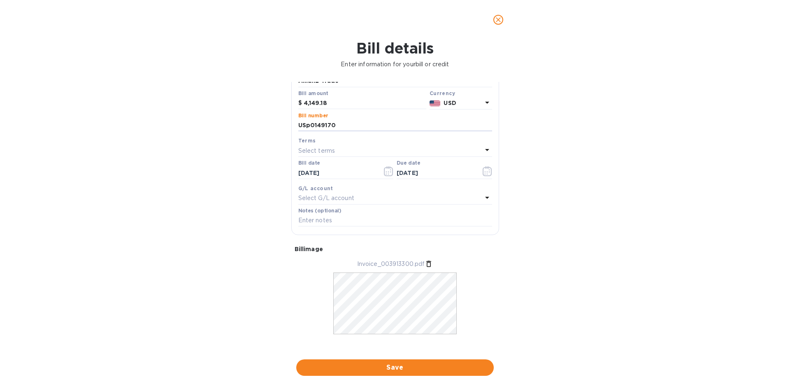
scroll to position [69, 0]
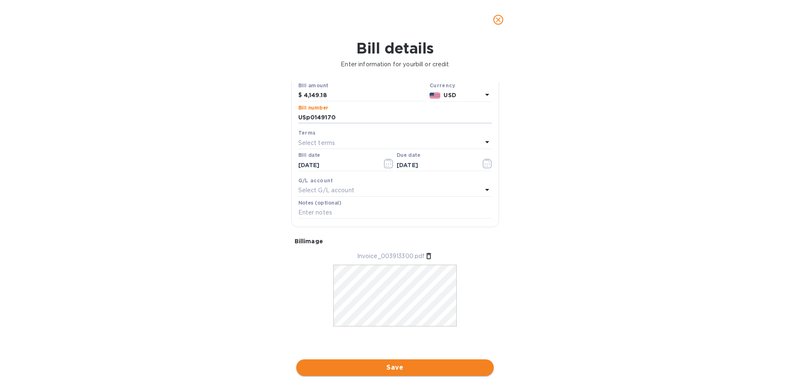
click at [449, 371] on span "Save" at bounding box center [395, 368] width 184 height 10
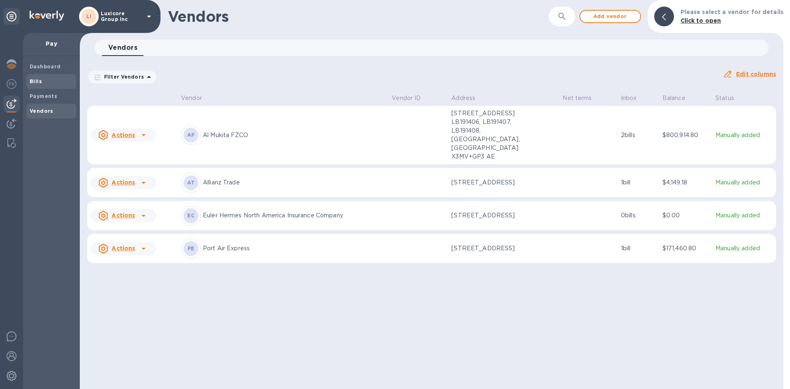
click at [44, 82] on span "Bills" at bounding box center [52, 81] width 44 height 8
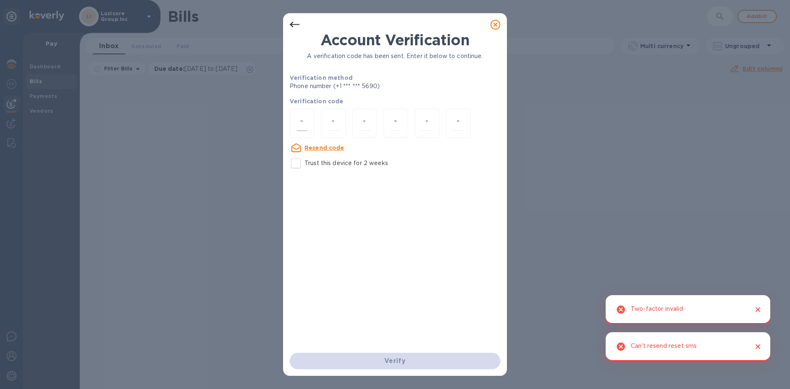
click at [305, 114] on div at bounding box center [302, 123] width 25 height 29
type input "5"
type input "1"
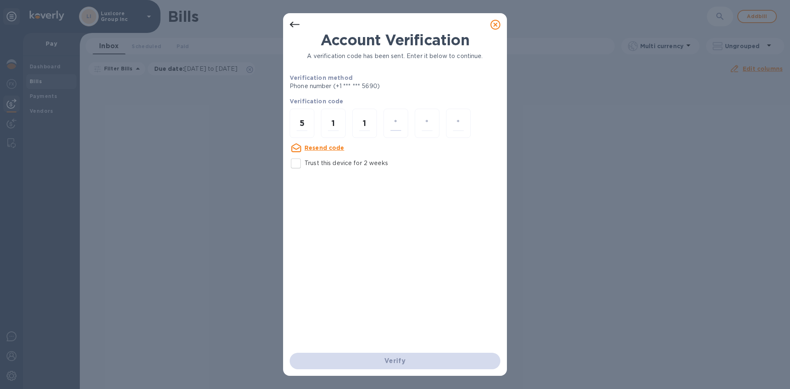
type input "9"
type input "6"
type input "4"
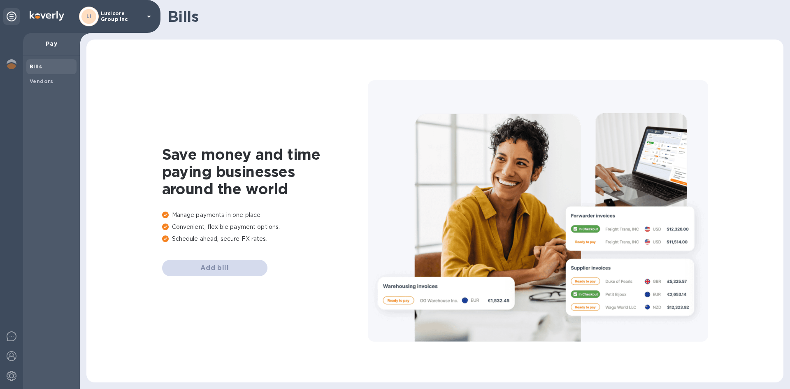
click at [46, 61] on div "Bills" at bounding box center [51, 66] width 50 height 15
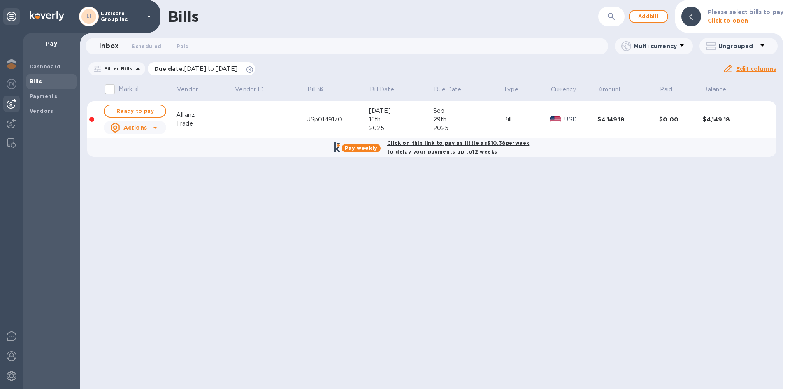
click at [253, 68] on icon at bounding box center [250, 69] width 7 height 7
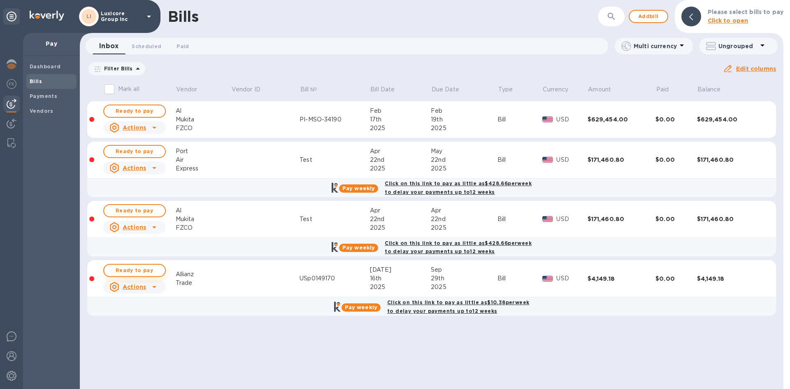
click at [137, 268] on span "Ready to pay" at bounding box center [135, 271] width 48 height 10
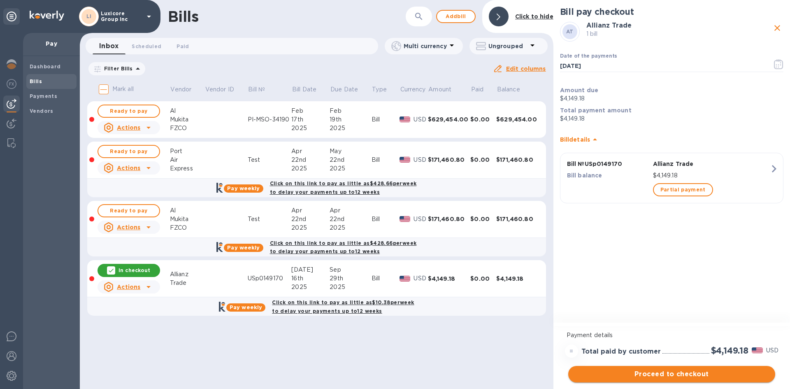
click at [684, 373] on span "Proceed to checkout" at bounding box center [672, 374] width 194 height 10
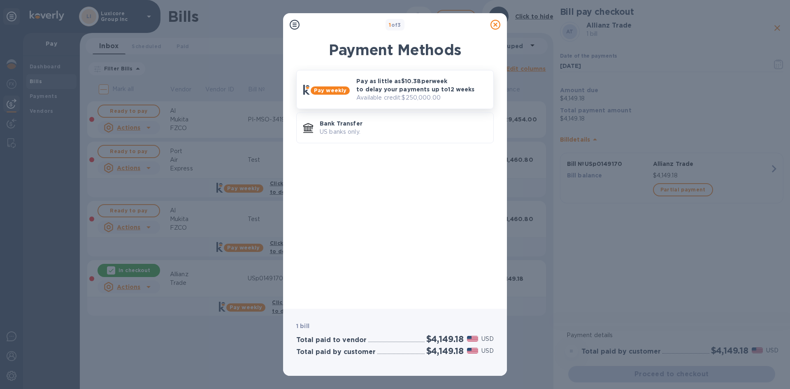
click at [438, 96] on p "Available credit: $250,000.00" at bounding box center [422, 97] width 131 height 9
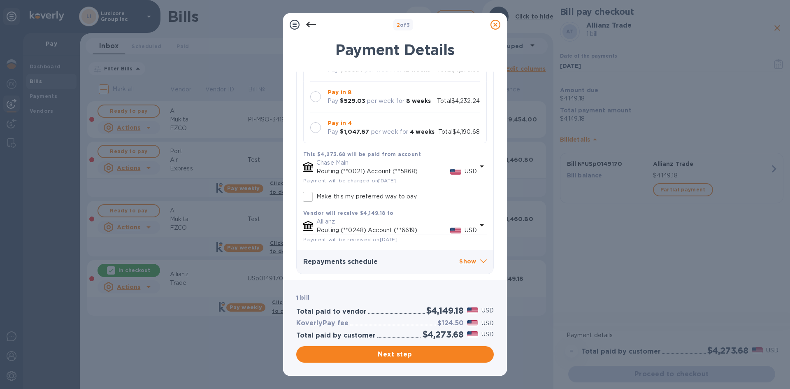
scroll to position [95, 0]
click at [459, 259] on p "Show" at bounding box center [473, 261] width 28 height 10
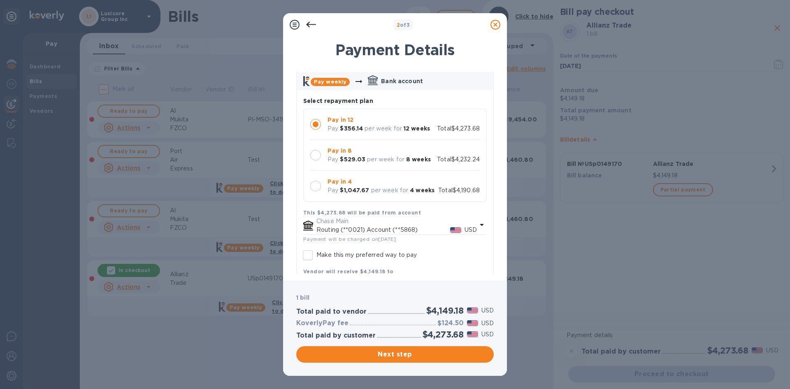
scroll to position [30, 0]
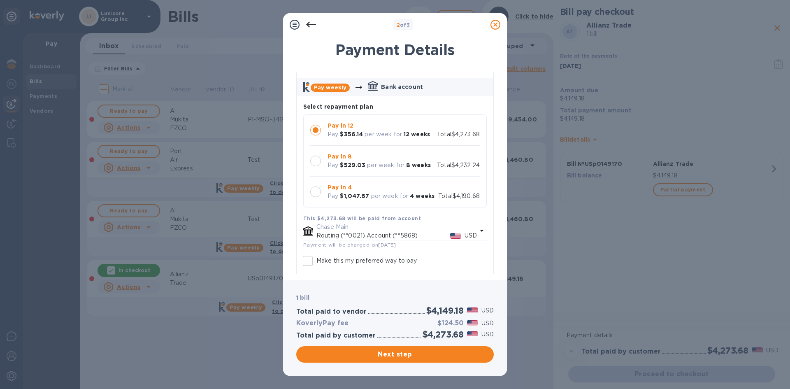
click at [352, 159] on p "Pay in 8" at bounding box center [379, 156] width 103 height 9
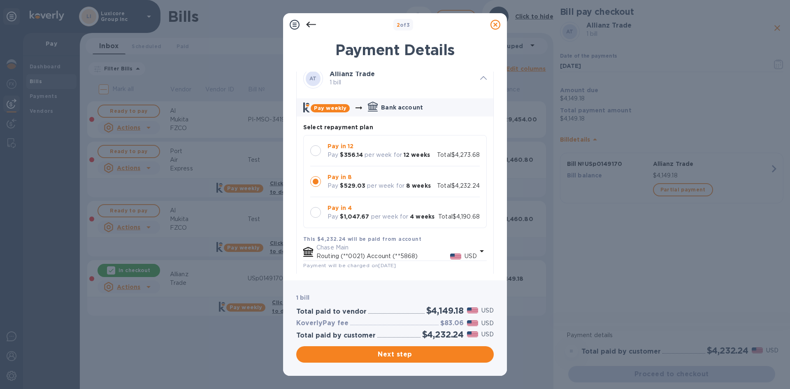
scroll to position [6, 0]
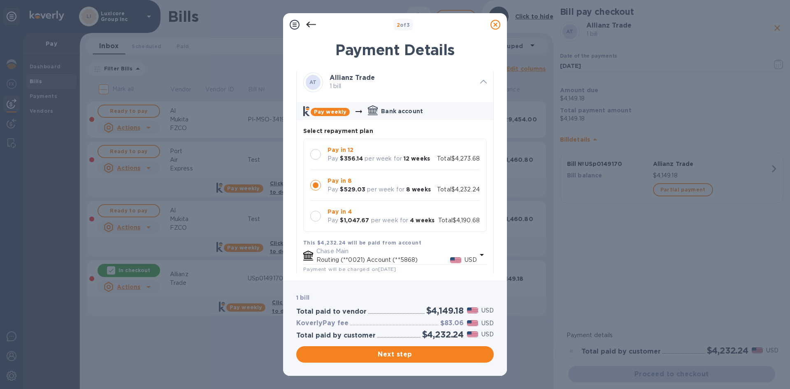
click at [318, 154] on div at bounding box center [315, 154] width 11 height 11
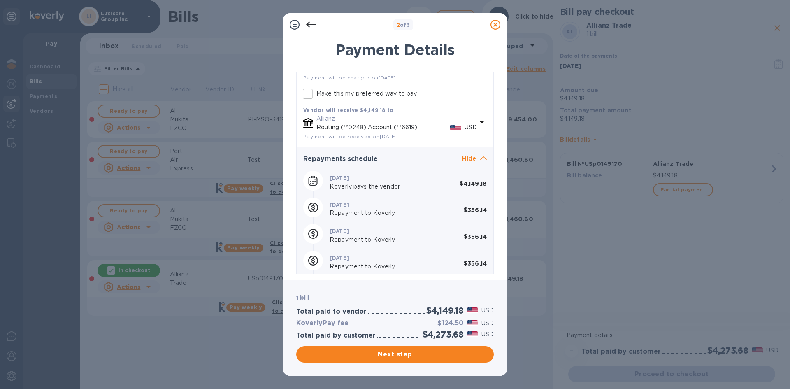
scroll to position [212, 0]
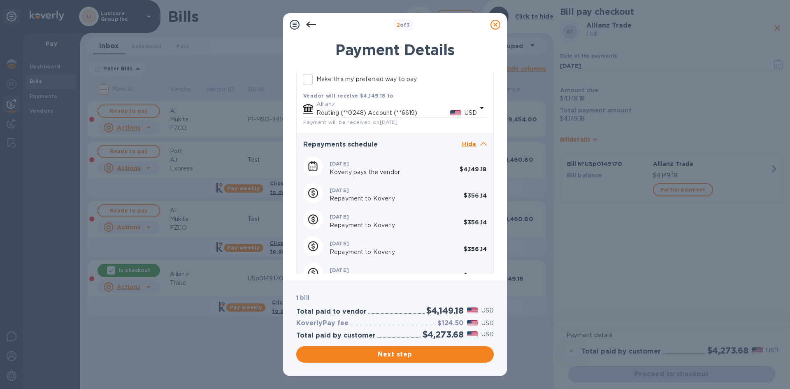
click at [379, 228] on p "Repayment to Koverly" at bounding box center [390, 225] width 120 height 9
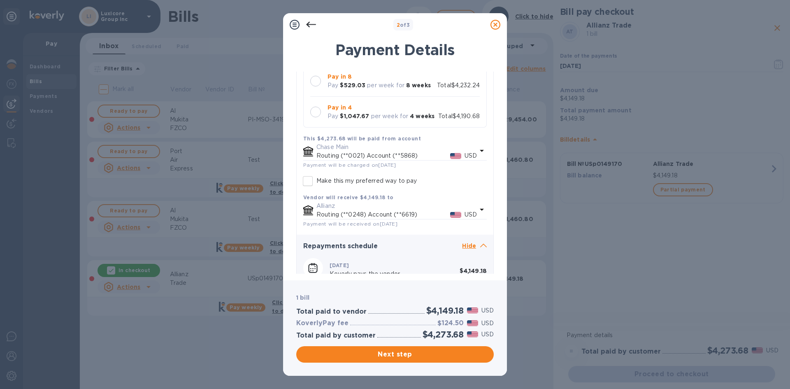
scroll to position [72, 0]
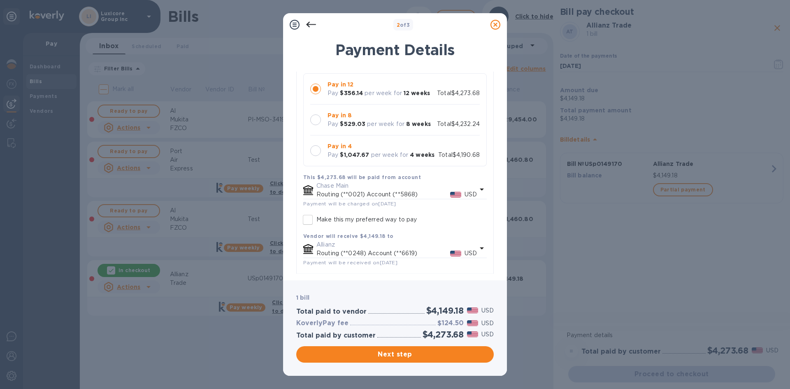
click at [310, 118] on div at bounding box center [315, 119] width 11 height 11
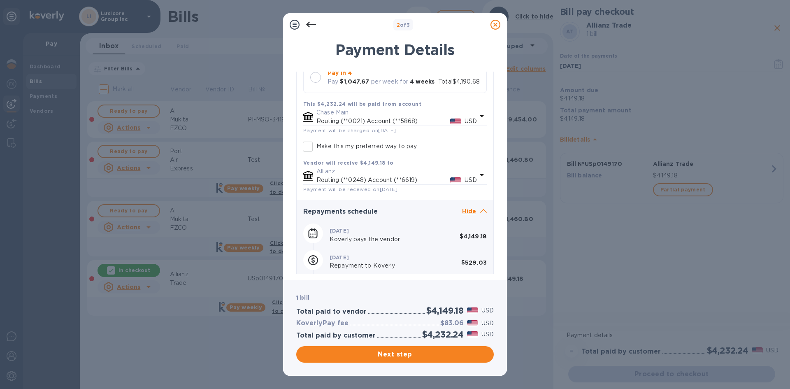
scroll to position [113, 0]
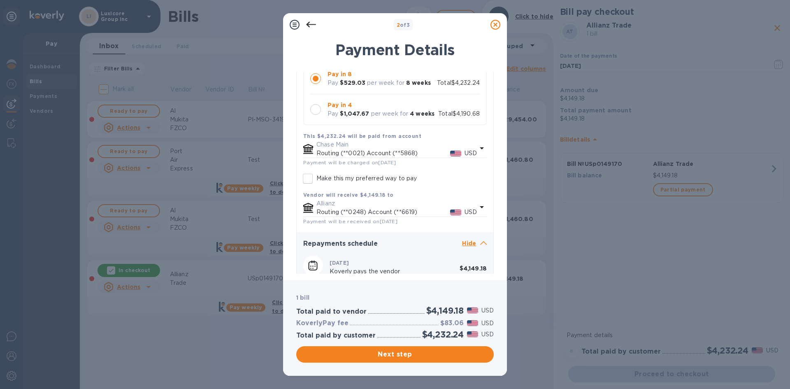
click at [386, 154] on p "Routing (**0021) Account (**5868)" at bounding box center [384, 153] width 134 height 9
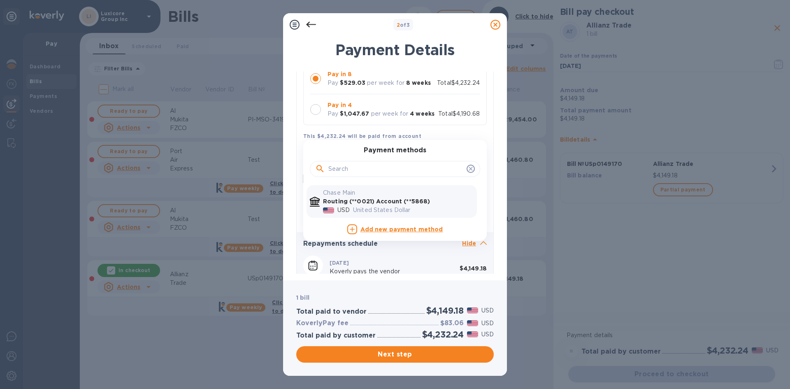
click at [471, 168] on span at bounding box center [471, 169] width 8 height 8
click at [468, 168] on icon at bounding box center [471, 168] width 7 height 7
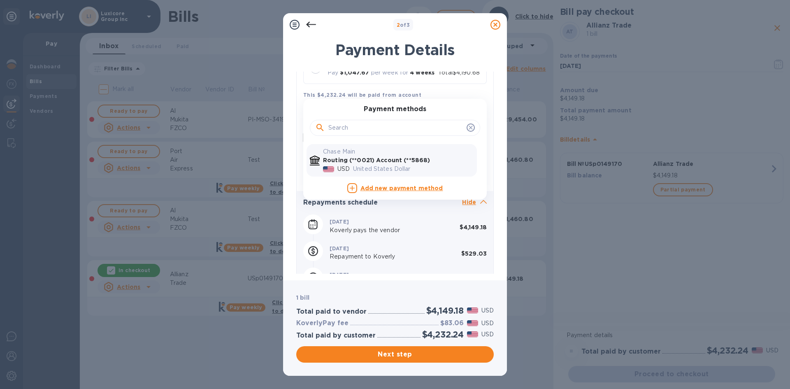
click at [469, 126] on icon at bounding box center [471, 128] width 4 height 4
click at [468, 125] on icon at bounding box center [471, 127] width 7 height 7
click at [345, 161] on b "Routing (**0021) Account (**5868)" at bounding box center [376, 160] width 107 height 7
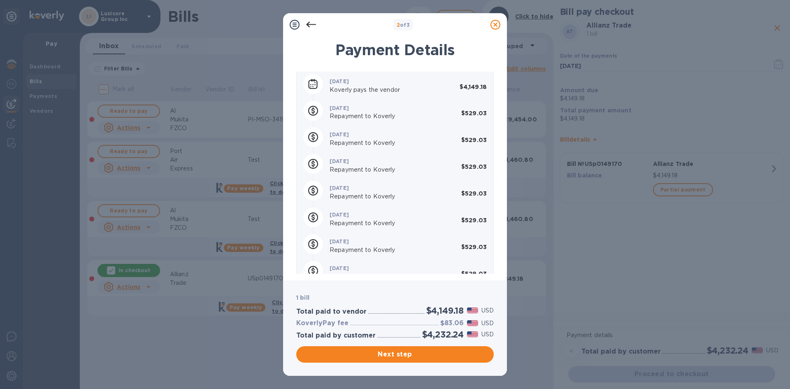
scroll to position [130, 0]
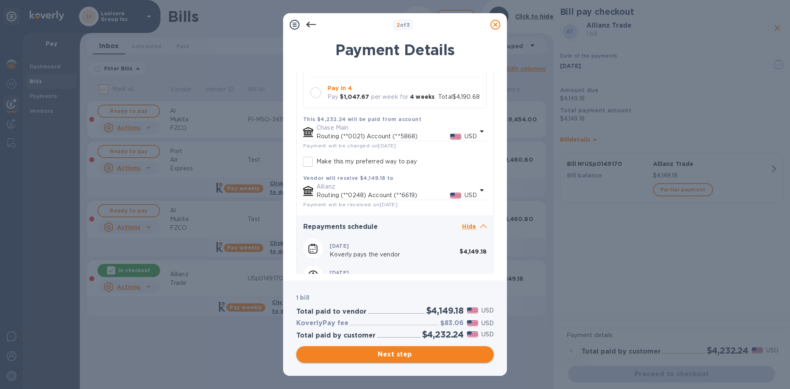
click at [408, 358] on span "Next step" at bounding box center [395, 355] width 184 height 10
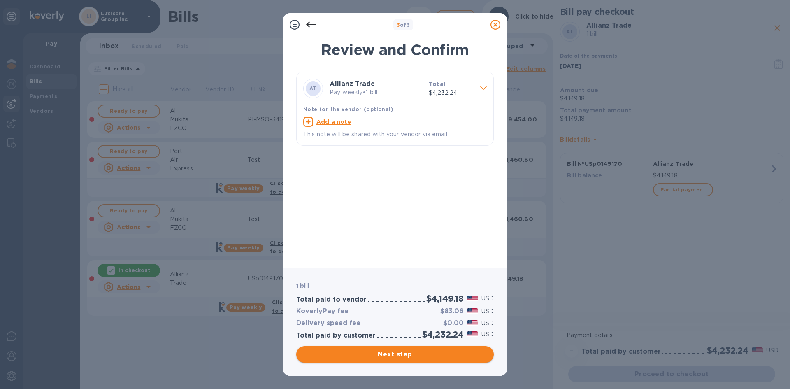
click at [388, 354] on span "Next step" at bounding box center [395, 355] width 184 height 10
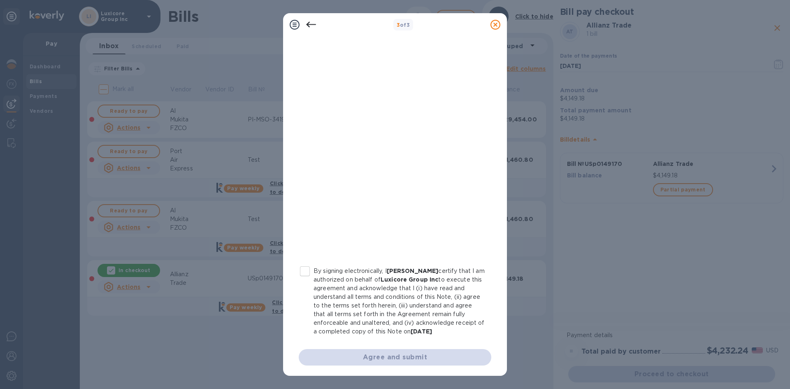
scroll to position [71, 0]
click at [307, 273] on input "By signing electronically, I Jacob Luxie certify that I am authorized on behalf…" at bounding box center [304, 269] width 17 height 17
checkbox input "true"
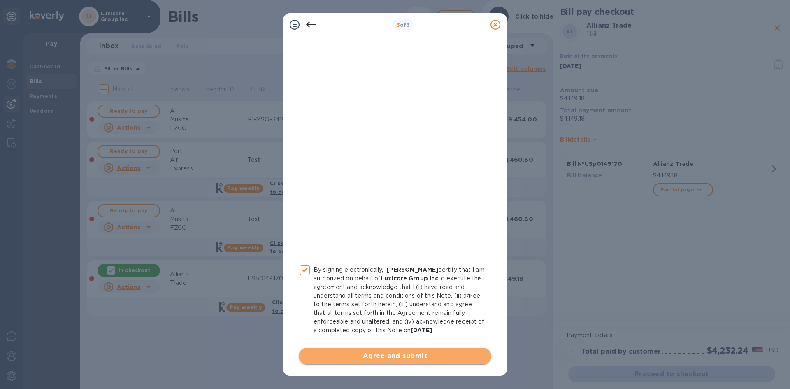
click at [400, 356] on span "Agree and submit" at bounding box center [394, 356] width 179 height 10
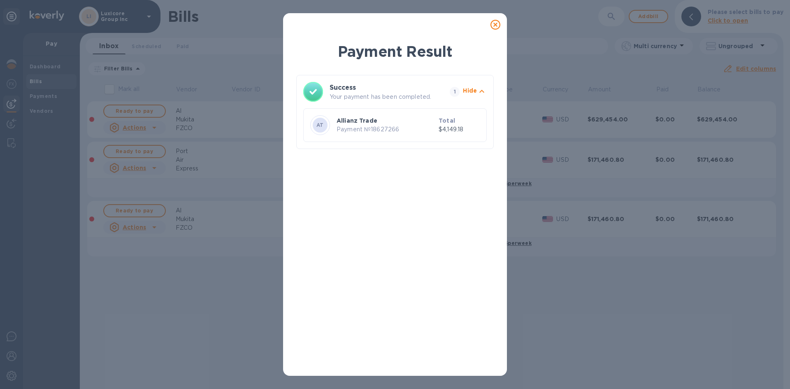
click at [496, 28] on icon at bounding box center [496, 25] width 10 height 10
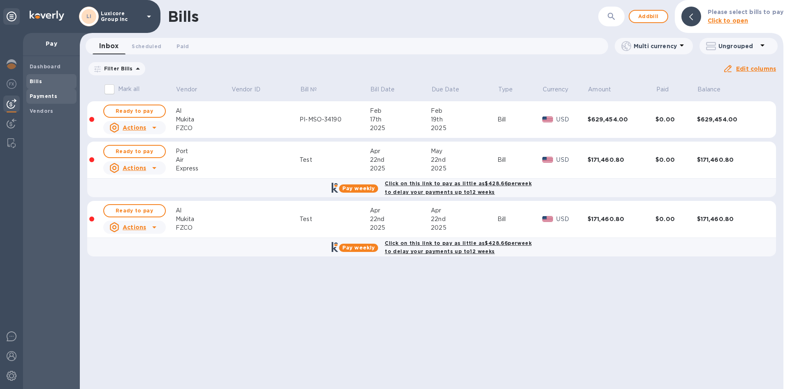
click at [34, 91] on div "Payments" at bounding box center [51, 96] width 50 height 15
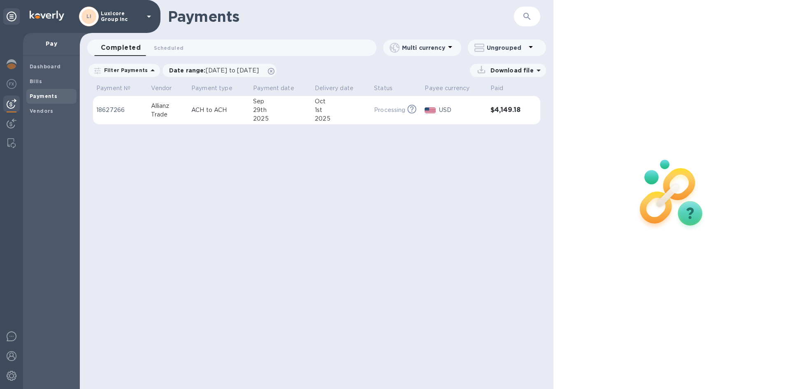
click at [204, 111] on p "ACH to ACH" at bounding box center [218, 110] width 55 height 9
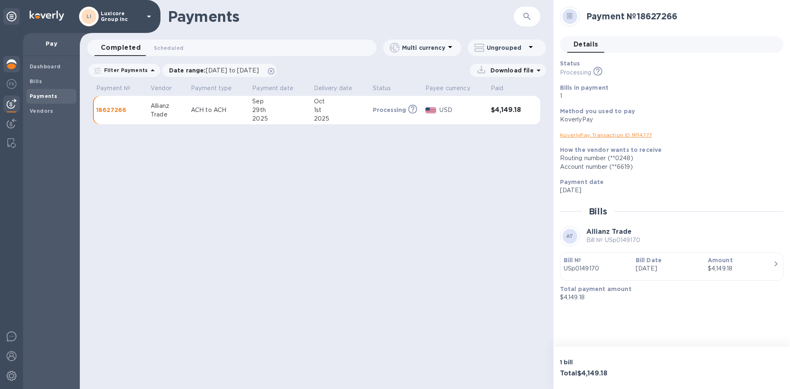
click at [11, 61] on img at bounding box center [12, 64] width 10 height 10
